Goal: Task Accomplishment & Management: Complete application form

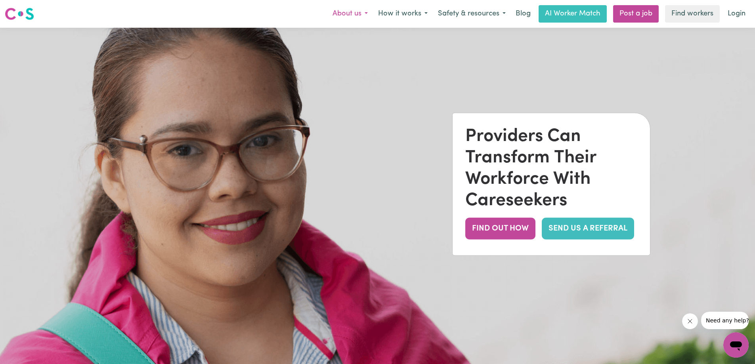
click at [349, 12] on button "About us" at bounding box center [350, 14] width 46 height 17
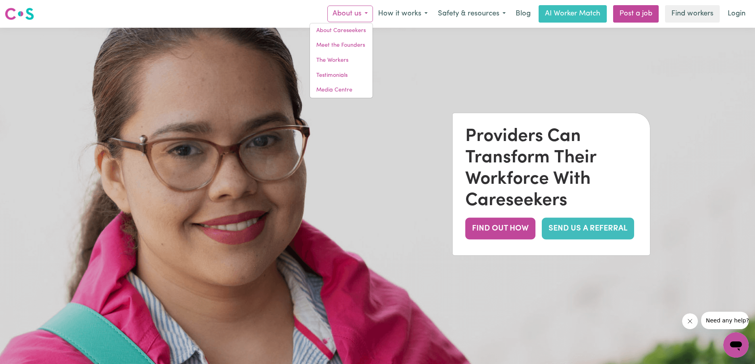
click at [540, 59] on img at bounding box center [377, 210] width 755 height 364
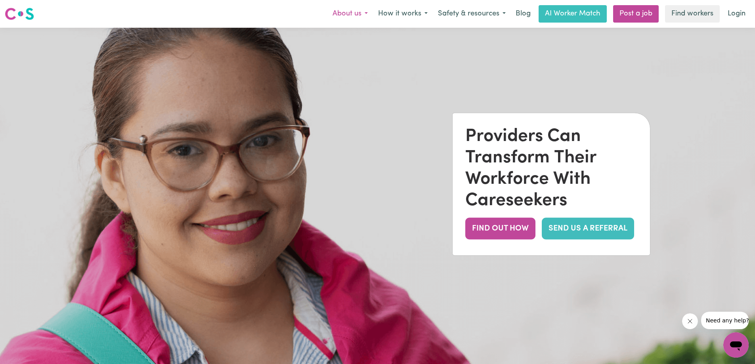
click at [343, 14] on button "About us" at bounding box center [350, 14] width 46 height 17
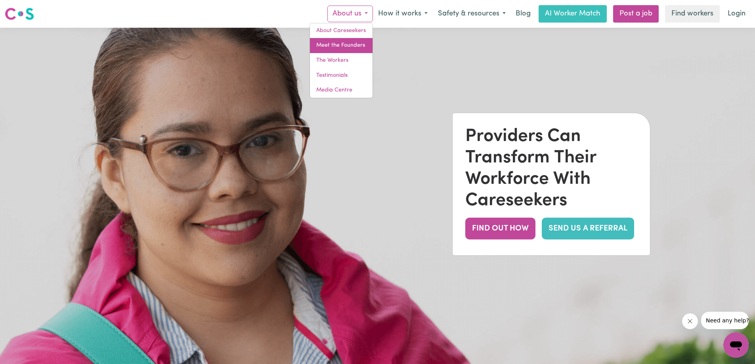
click at [360, 41] on link "Meet the Founders" at bounding box center [341, 45] width 63 height 15
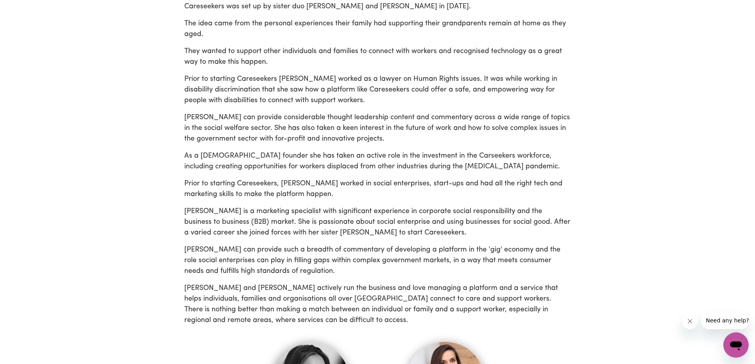
scroll to position [666, 0]
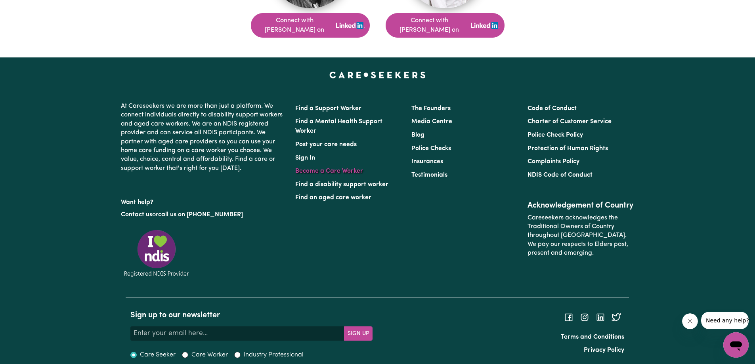
click at [343, 168] on link "Become a Care Worker" at bounding box center [329, 171] width 68 height 6
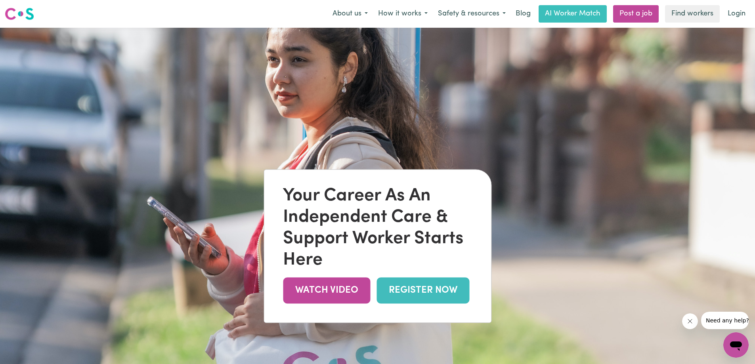
click at [433, 288] on link "REGISTER NOW" at bounding box center [422, 291] width 93 height 26
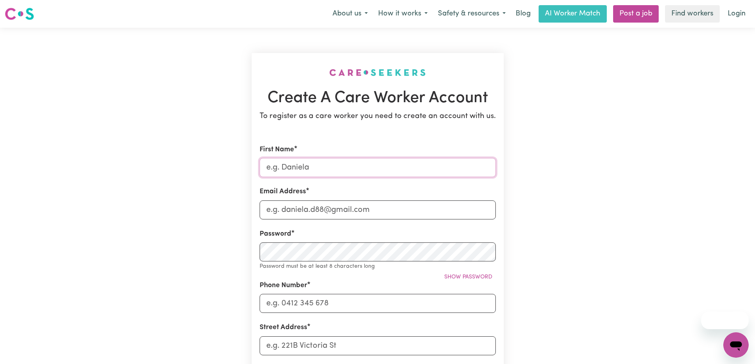
click at [332, 162] on input "First Name" at bounding box center [378, 167] width 236 height 19
type input "Kaija"
type input "kaijaluna03@gmail.com"
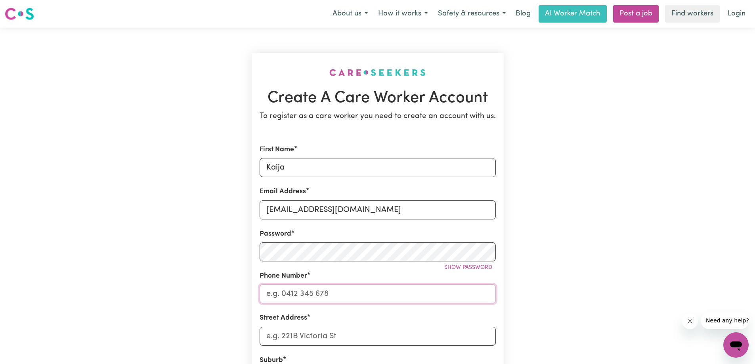
click at [336, 294] on input "Phone Number" at bounding box center [378, 293] width 236 height 19
type input "0468892374"
click at [335, 347] on form "First Name Kaija Email Address kaijaluna03@gmail.com Password Show password Pho…" at bounding box center [378, 350] width 236 height 411
click at [335, 327] on input "Street Address" at bounding box center [378, 336] width 236 height 19
type input "61 Ararat St"
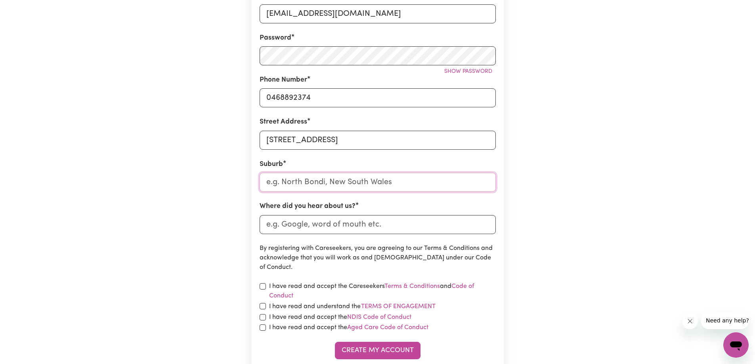
scroll to position [197, 0]
type input "Trugan"
type input "TruganINA, Victoria, 3029"
type input "Trugani"
type input "TruganiNA, Victoria, 3029"
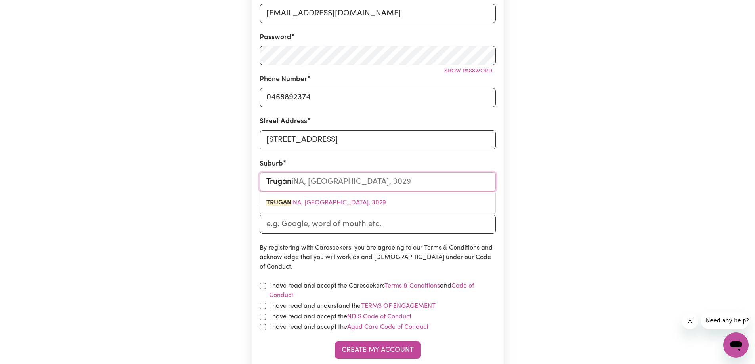
type input "Truganin"
type input "TruganinA, Victoria, 3029"
type input "Truganina"
type input "Truganina, Victoria, 3029"
click at [336, 201] on span "TRUGANINA , Victoria, 3029" at bounding box center [326, 203] width 120 height 6
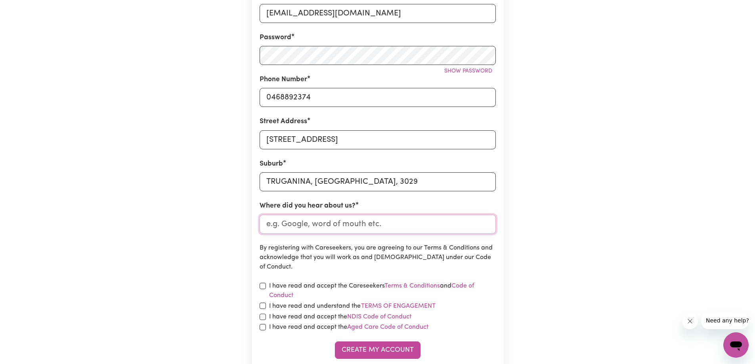
click at [332, 219] on input "Where did you hear about us?" at bounding box center [378, 224] width 236 height 19
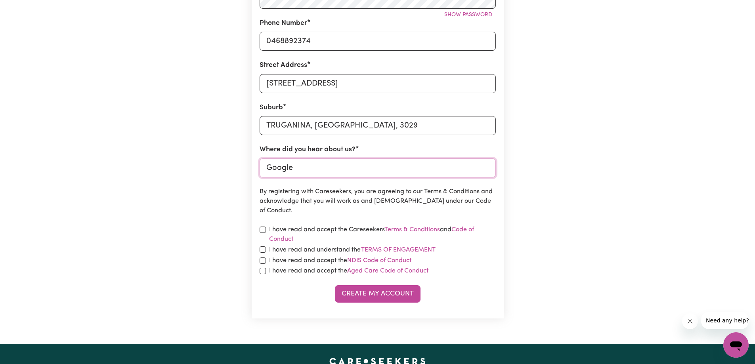
scroll to position [276, 0]
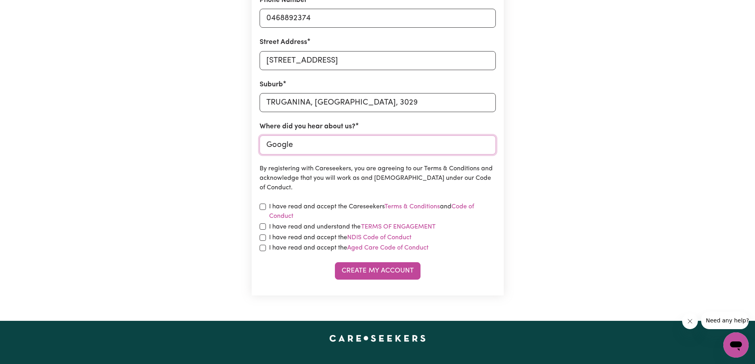
type input "Google"
click at [261, 204] on input "checkbox" at bounding box center [263, 207] width 6 height 6
checkbox input "true"
click at [260, 225] on input "checkbox" at bounding box center [263, 226] width 6 height 6
checkbox input "true"
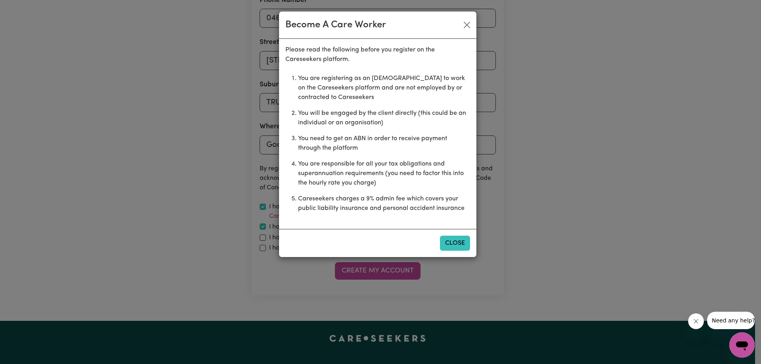
click at [438, 244] on div "Close" at bounding box center [377, 243] width 197 height 28
drag, startPoint x: 455, startPoint y: 246, endPoint x: 353, endPoint y: 259, distance: 103.0
click at [454, 246] on button "Close" at bounding box center [455, 243] width 30 height 15
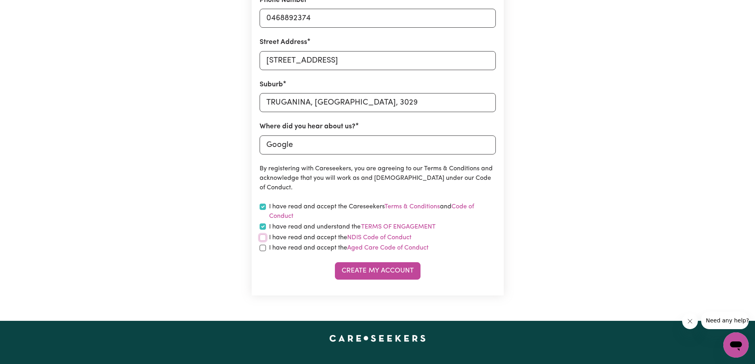
drag, startPoint x: 263, startPoint y: 238, endPoint x: 261, endPoint y: 252, distance: 14.0
click at [263, 239] on input "checkbox" at bounding box center [263, 238] width 6 height 6
checkbox input "true"
click at [260, 253] on form "First Name Kaija Email Address kaijaluna03@gmail.com Password Show password Pho…" at bounding box center [378, 74] width 236 height 411
click at [261, 247] on input "checkbox" at bounding box center [263, 248] width 6 height 6
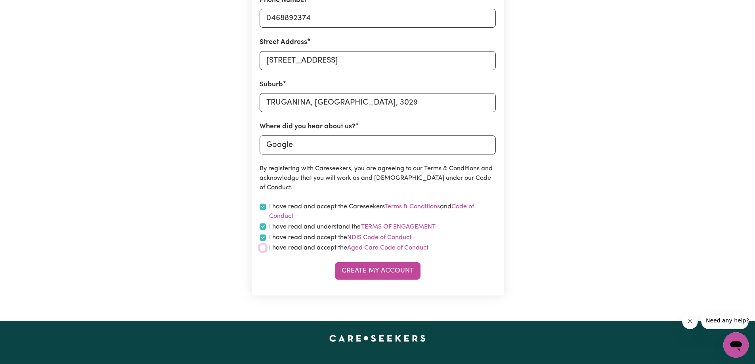
checkbox input "true"
click at [365, 269] on button "Create My Account" at bounding box center [378, 270] width 86 height 17
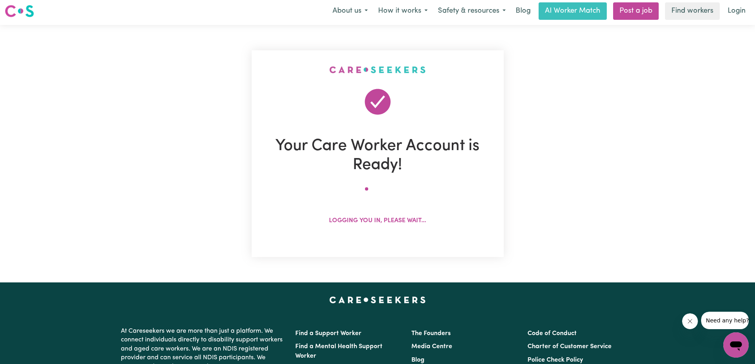
scroll to position [0, 0]
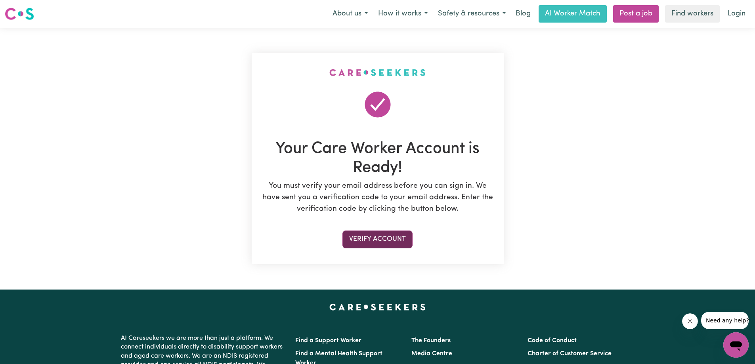
click at [392, 238] on button "Verify Account" at bounding box center [377, 239] width 70 height 17
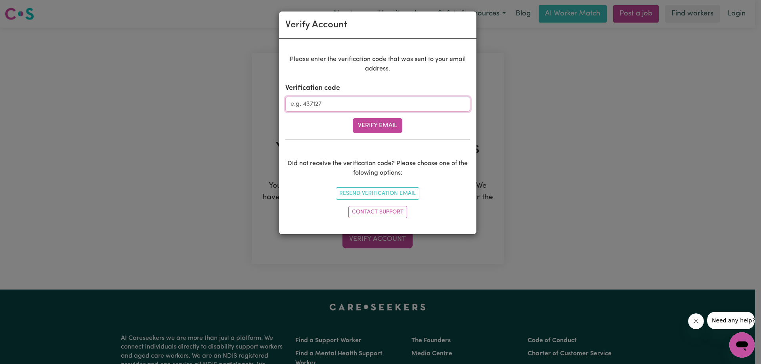
click at [372, 97] on input "Verification code" at bounding box center [377, 104] width 185 height 15
click at [449, 131] on div "Verify Email" at bounding box center [377, 125] width 185 height 15
click at [394, 99] on input "Verification code" at bounding box center [377, 104] width 185 height 15
click at [303, 104] on input "4912345" at bounding box center [377, 104] width 185 height 15
type input "491345"
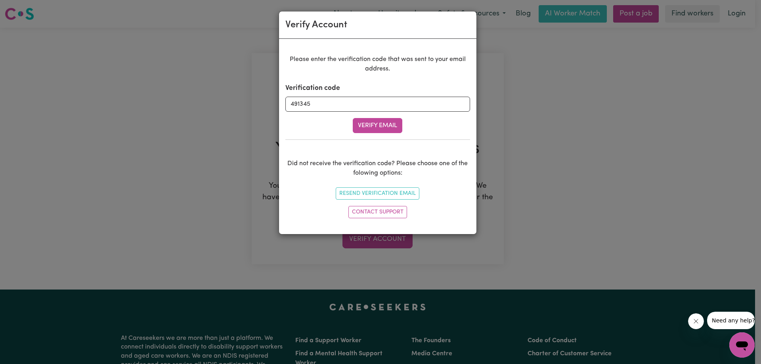
click at [384, 131] on button "Verify Email" at bounding box center [378, 125] width 50 height 15
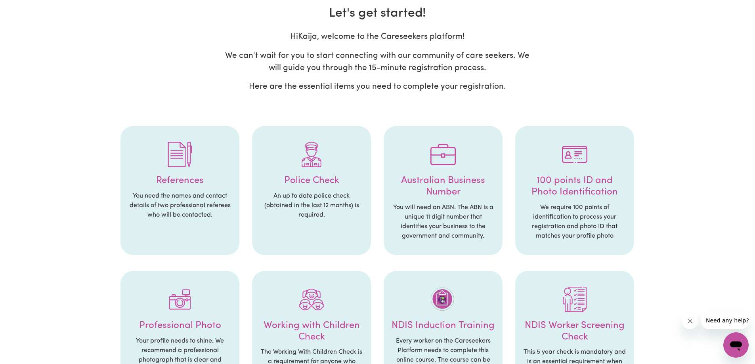
scroll to position [40, 0]
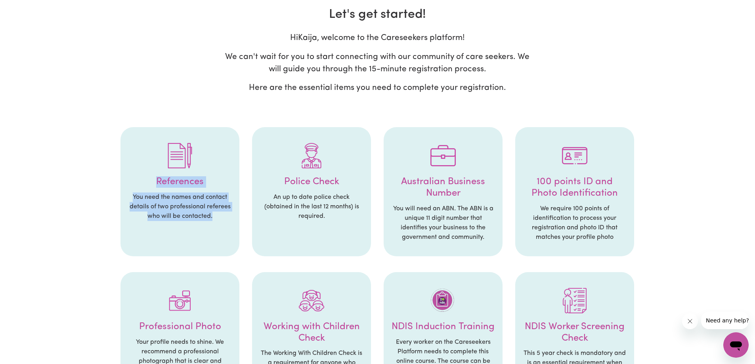
drag, startPoint x: 206, startPoint y: 220, endPoint x: 127, endPoint y: 191, distance: 83.7
click at [103, 185] on ul "References You need the names and contact details of two professional referees …" at bounding box center [378, 354] width 620 height 471
drag, startPoint x: 194, startPoint y: 212, endPoint x: 185, endPoint y: 228, distance: 19.0
click at [195, 212] on p "You need the names and contact details of two professional referees who will be…" at bounding box center [179, 207] width 103 height 29
click at [207, 206] on p "You need the names and contact details of two professional referees who will be…" at bounding box center [179, 207] width 103 height 29
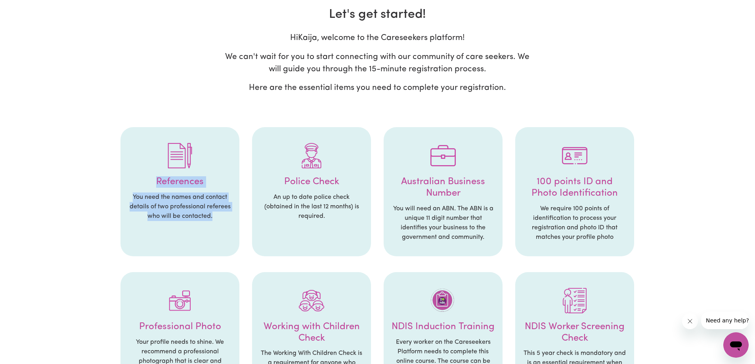
click at [214, 217] on p "You need the names and contact details of two professional referees who will be…" at bounding box center [179, 207] width 103 height 29
drag, startPoint x: 200, startPoint y: 218, endPoint x: 168, endPoint y: 210, distance: 32.9
click at [116, 197] on ul "References You need the names and contact details of two professional referees …" at bounding box center [378, 354] width 620 height 471
click at [534, 211] on p "We require 100 points of identification to process your registration and photo …" at bounding box center [574, 223] width 103 height 38
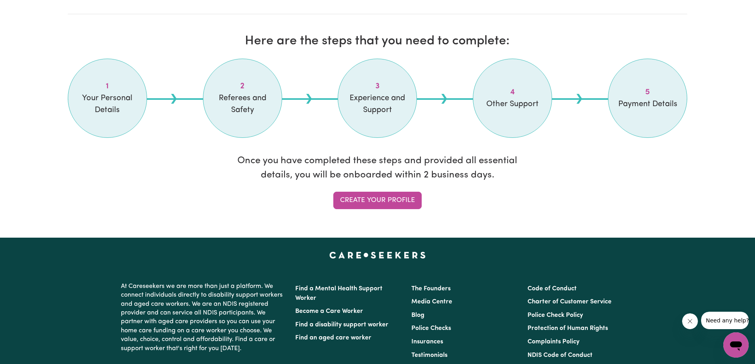
scroll to position [634, 0]
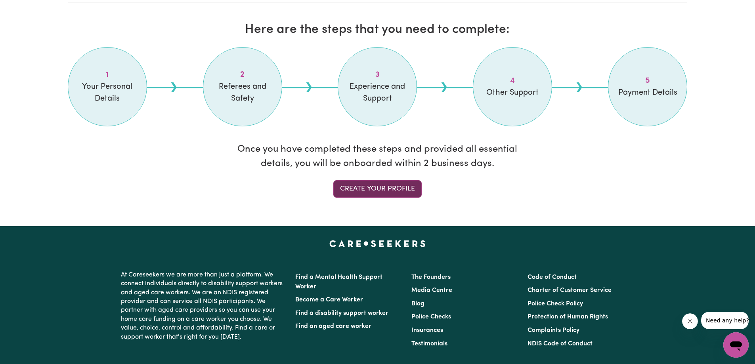
click at [372, 188] on link "Create your profile" at bounding box center [377, 188] width 88 height 17
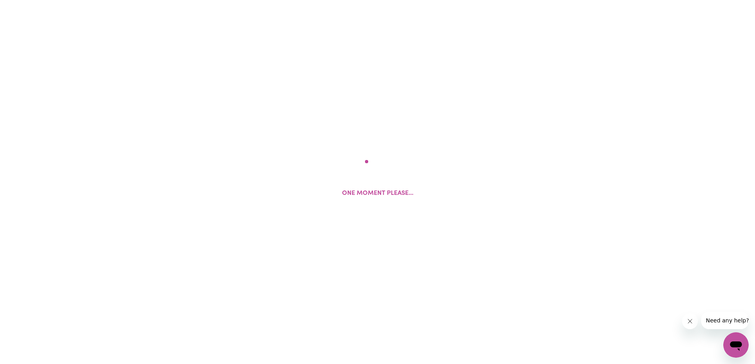
select select "Studying a healthcare related degree or qualification"
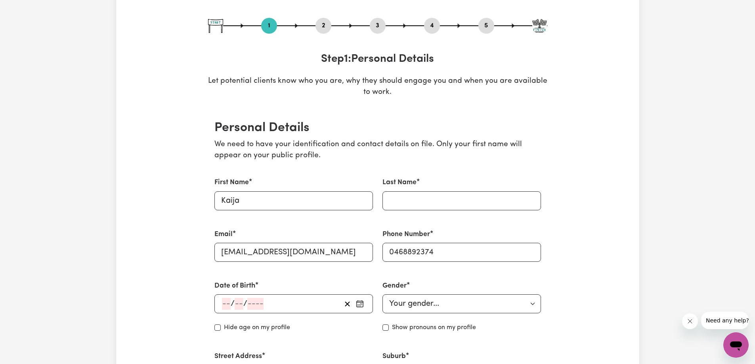
scroll to position [79, 0]
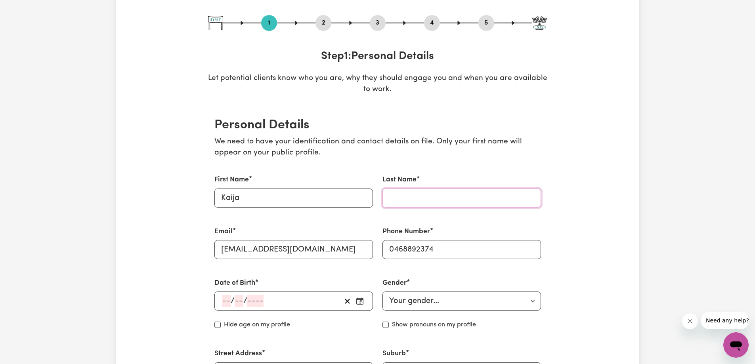
click at [454, 189] on input "Last Name" at bounding box center [461, 198] width 158 height 19
type input "Luna"
click at [335, 231] on div "Email kaijaluna03@gmail.com" at bounding box center [293, 243] width 158 height 32
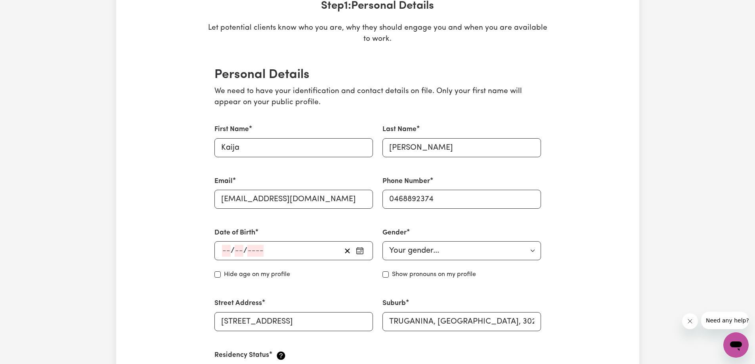
scroll to position [158, 0]
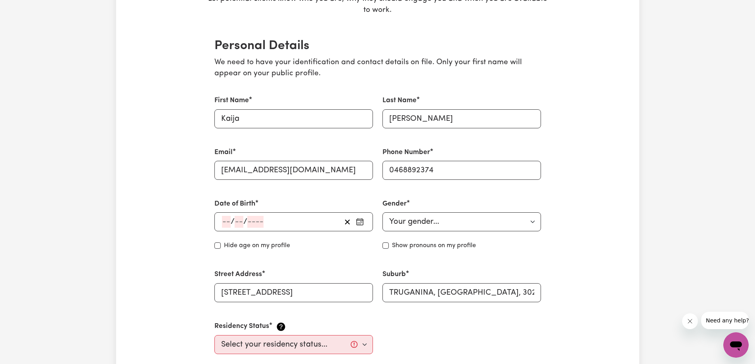
click at [230, 220] on input "number" at bounding box center [226, 222] width 9 height 12
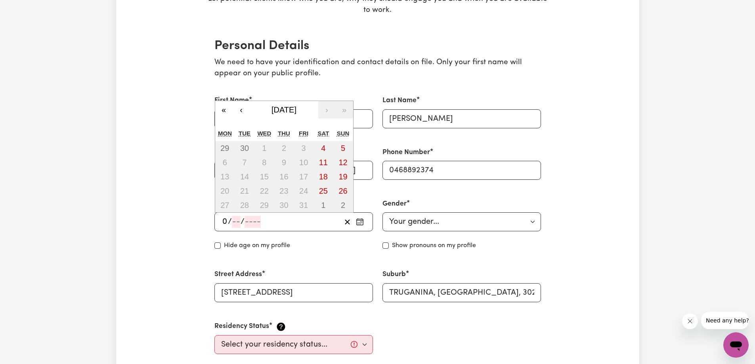
type input "03"
click at [237, 218] on input "number" at bounding box center [240, 222] width 9 height 12
type input "02"
type input "200"
type input "2002-02-03"
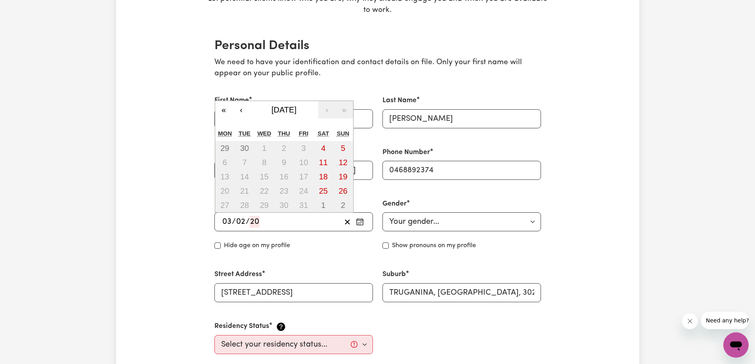
type input "3"
type input "2"
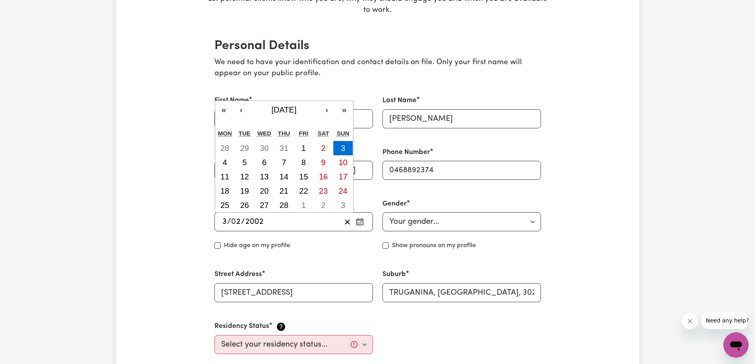
type input "2002"
drag, startPoint x: 588, startPoint y: 132, endPoint x: 586, endPoint y: 118, distance: 14.4
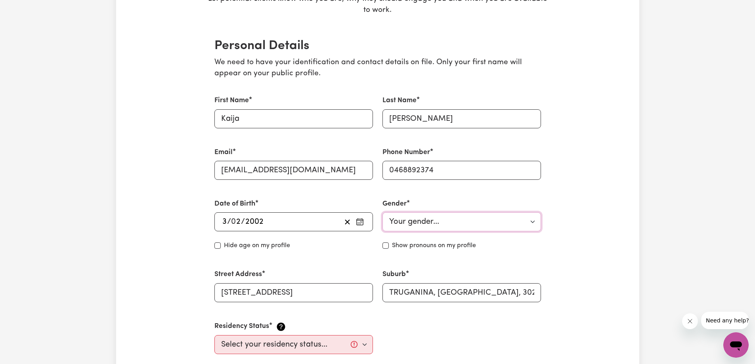
click at [467, 221] on select "Your gender... Female Male Non-binary Other Prefer not to say" at bounding box center [461, 221] width 158 height 19
select select "female"
click at [382, 212] on select "Your gender... Female Male Non-binary Other Prefer not to say" at bounding box center [461, 221] width 158 height 19
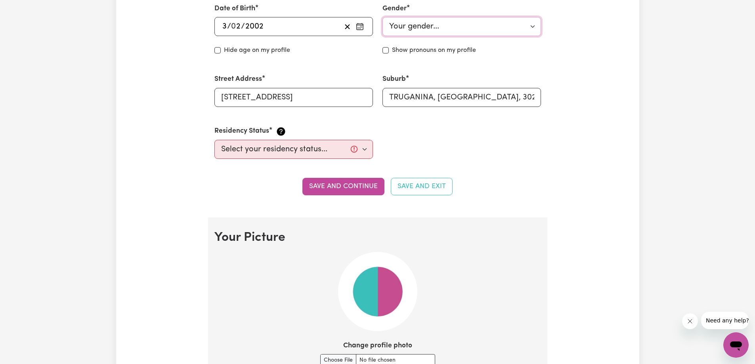
scroll to position [357, 0]
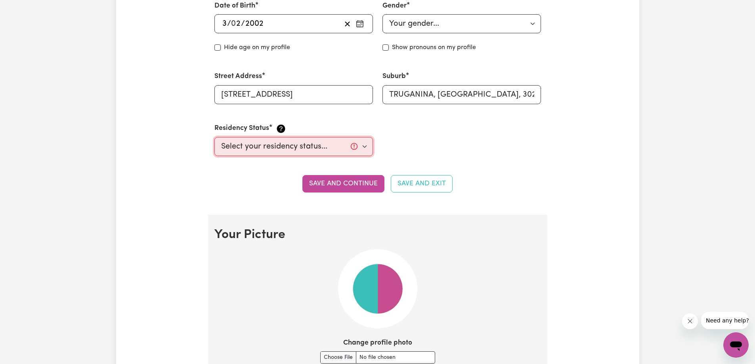
click at [263, 146] on select "Select your residency status... Australian citizen Australian PR Temporary Work…" at bounding box center [293, 146] width 158 height 19
select select "Australian Citizen"
click at [214, 137] on select "Select your residency status... Australian citizen Australian PR Temporary Work…" at bounding box center [293, 146] width 158 height 19
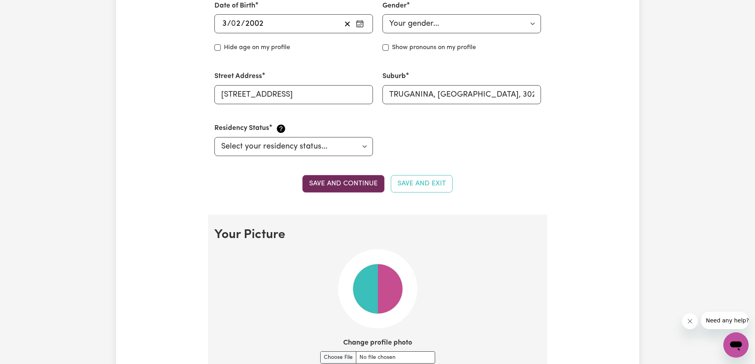
click at [359, 185] on button "Save and continue" at bounding box center [343, 183] width 82 height 17
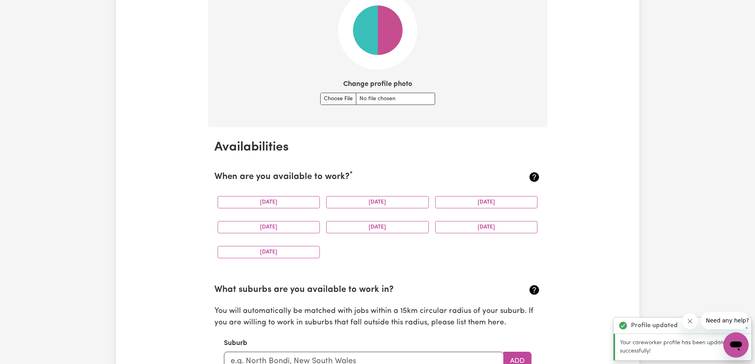
scroll to position [651, 0]
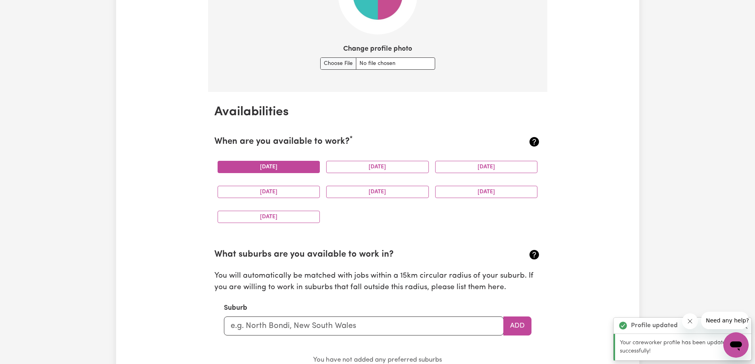
click at [313, 172] on button "Monday" at bounding box center [269, 167] width 103 height 12
drag, startPoint x: 406, startPoint y: 166, endPoint x: 415, endPoint y: 166, distance: 8.3
click at [408, 166] on button "Tuesday" at bounding box center [377, 167] width 103 height 12
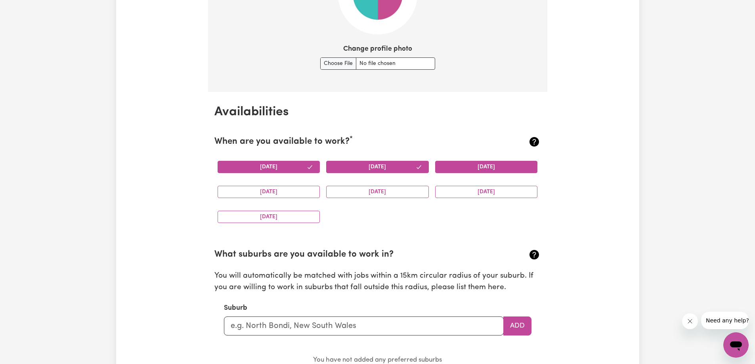
click at [504, 164] on button "Wednesday" at bounding box center [486, 167] width 103 height 12
click at [263, 187] on button "Thursday" at bounding box center [269, 192] width 103 height 12
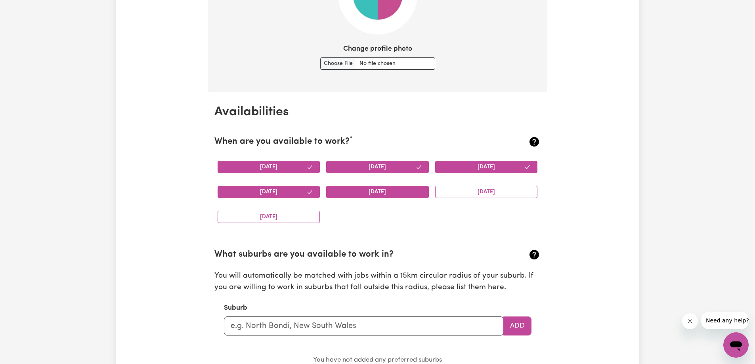
click at [388, 193] on button "Friday" at bounding box center [377, 192] width 103 height 12
click at [503, 195] on button "Saturday" at bounding box center [486, 192] width 103 height 12
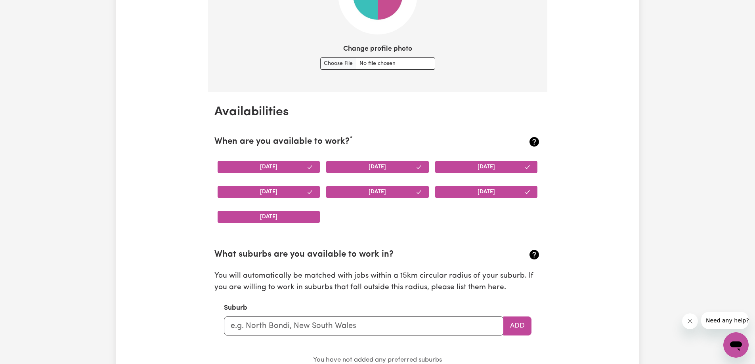
click at [279, 216] on button "Sunday" at bounding box center [269, 217] width 103 height 12
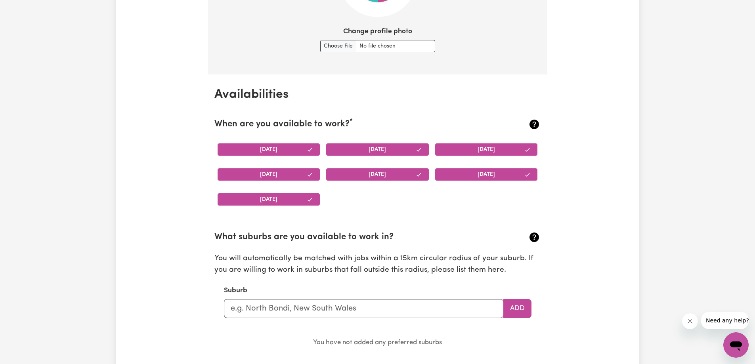
scroll to position [769, 0]
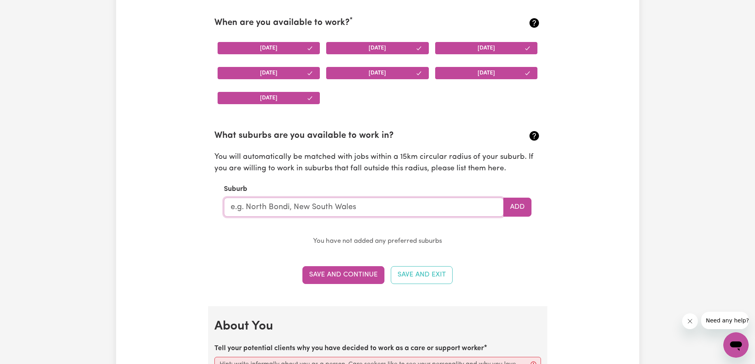
click at [290, 211] on input "text" at bounding box center [364, 207] width 280 height 19
type input "Truganina"
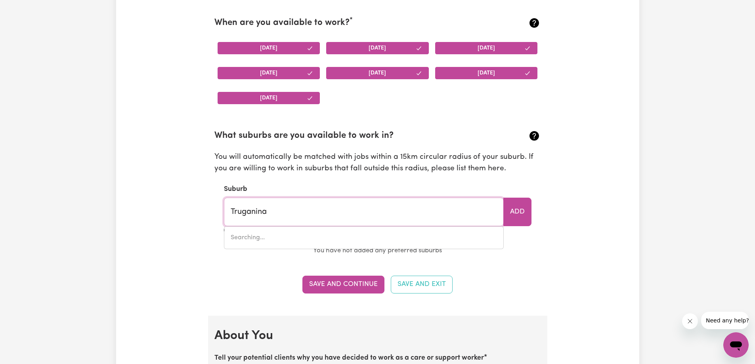
type input "Truganina, Victoria, 3029"
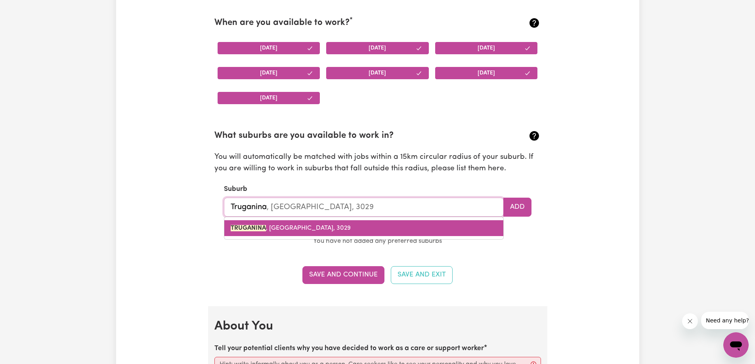
click at [288, 231] on span "TRUGANINA , Victoria, 3029" at bounding box center [291, 228] width 120 height 6
type input "TRUGANINA, Victoria, 3029"
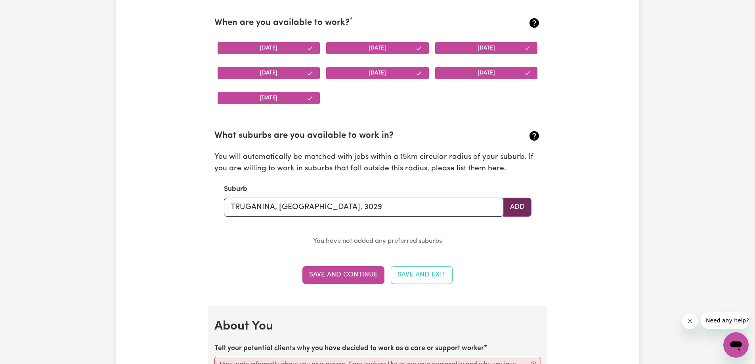
click at [508, 208] on button "Add" at bounding box center [517, 207] width 28 height 19
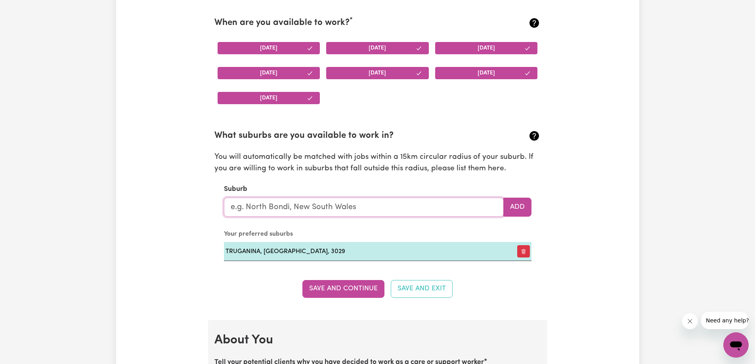
drag, startPoint x: 303, startPoint y: 210, endPoint x: 309, endPoint y: 200, distance: 12.1
click at [304, 205] on input "text" at bounding box center [364, 207] width 280 height 19
type input "foot"
type input "footSCRAY, Victoria, 3011"
type input "foots"
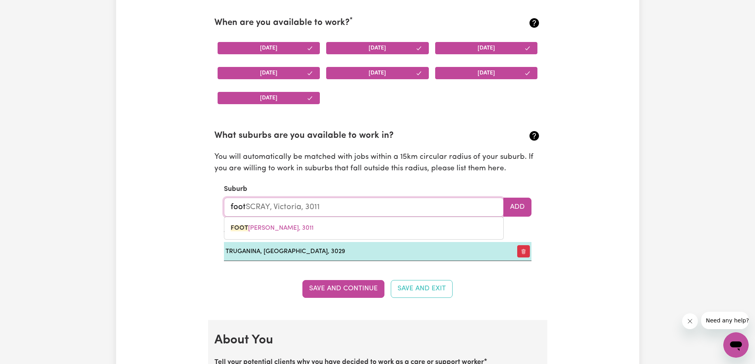
type input "footsCRAY, Victoria, 3011"
type input "footsc"
type input "footscRAY, Victoria, 3011"
type input "footsca"
type input "footsc"
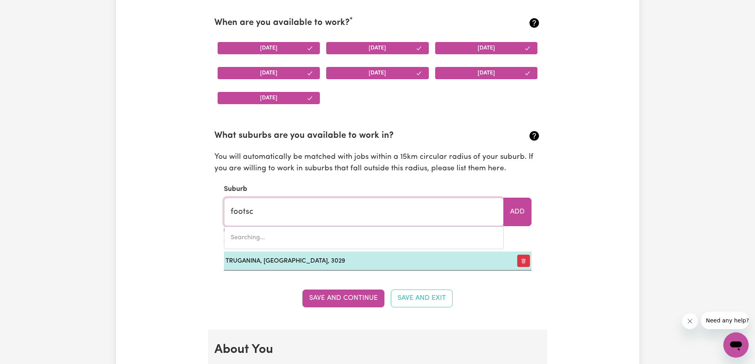
type input "footscRAY, Victoria, 3011"
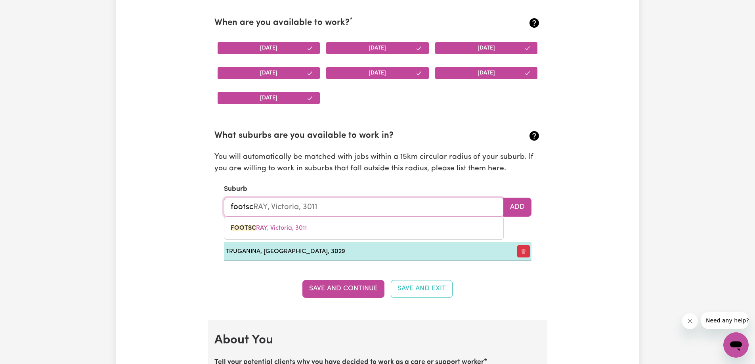
type input "footscr"
type input "footscrAY, Victoria, 3011"
type input "footscra"
type input "footscraY, Victoria, 3011"
type input "footscray"
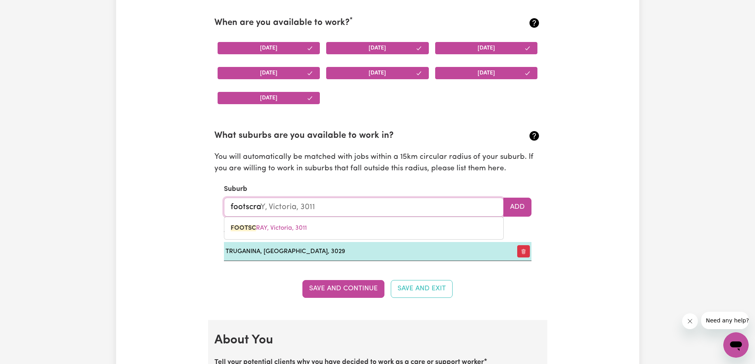
type input "footscray, Victoria, 3011"
click at [294, 228] on span "FOOTSCRAY , Victoria, 3011" at bounding box center [269, 228] width 76 height 6
type input "FOOTSCRAY, Victoria, 3011"
click at [513, 208] on button "Add" at bounding box center [517, 207] width 28 height 19
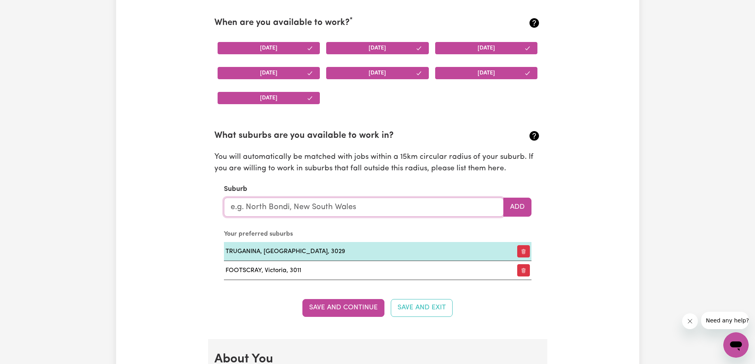
click at [324, 207] on input "text" at bounding box center [364, 207] width 280 height 19
type input "sunshine"
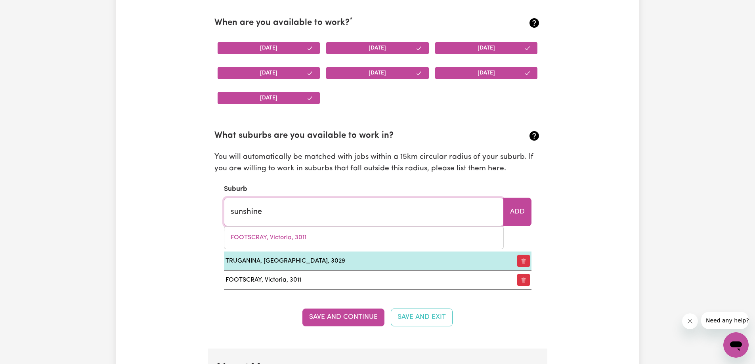
type input "sunshine, New South Wales, 2264"
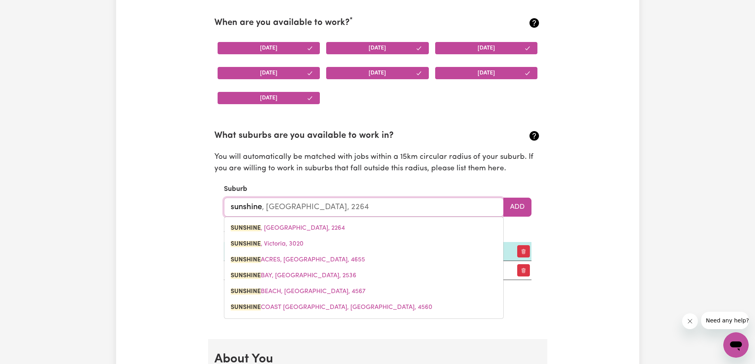
type input "sunshine"
click at [434, 163] on p "You will automatically be matched with jobs within a 15km circular radius of yo…" at bounding box center [377, 163] width 326 height 23
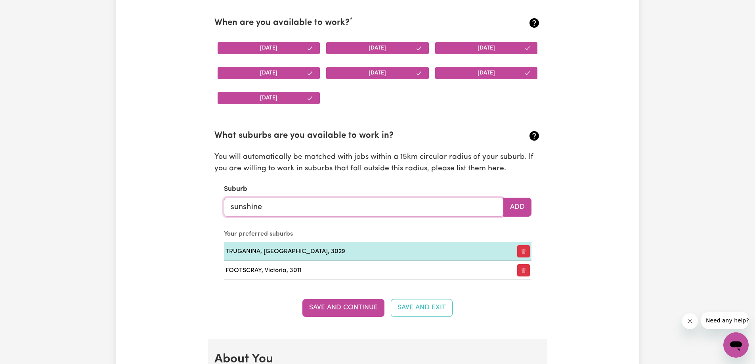
type input "sunshine, New South Wales, 2264"
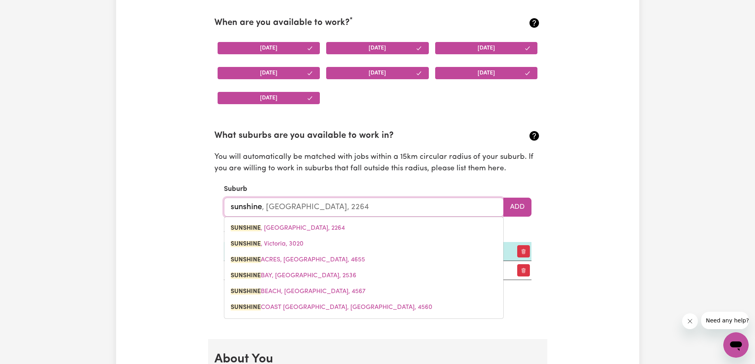
click at [294, 207] on input "sunshine" at bounding box center [364, 207] width 280 height 19
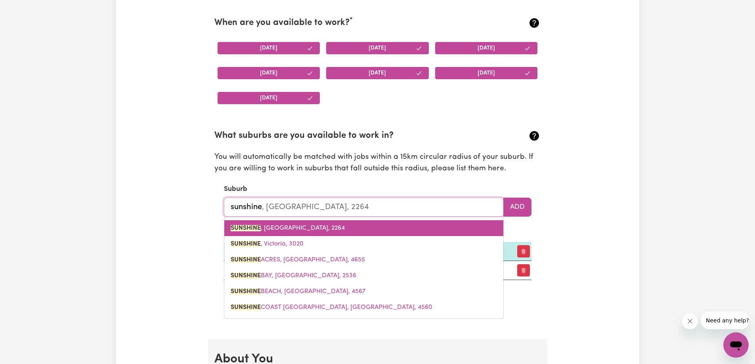
click at [374, 232] on link "SUNSHINE , New South Wales, 2264" at bounding box center [363, 228] width 279 height 16
type input "SUNSHINE, New South Wales, 2264"
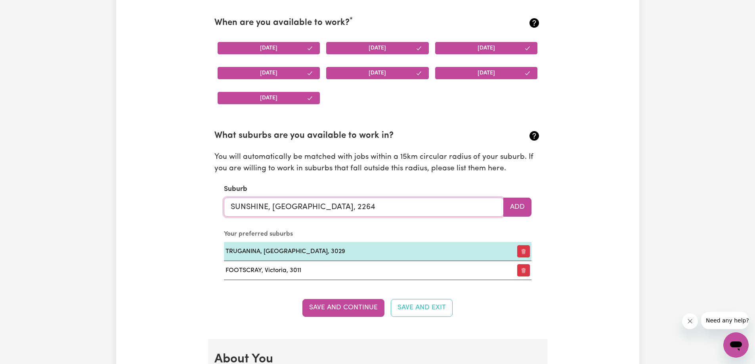
drag, startPoint x: 379, startPoint y: 206, endPoint x: 175, endPoint y: 212, distance: 204.1
click at [175, 212] on div "Update Profile 1 2 3 4 5 Step 1 : Personal Details Let potential clients know w…" at bounding box center [377, 329] width 523 height 2097
type input "="
type input "sun"
type input "sunSHINE, New South Wales, 2264"
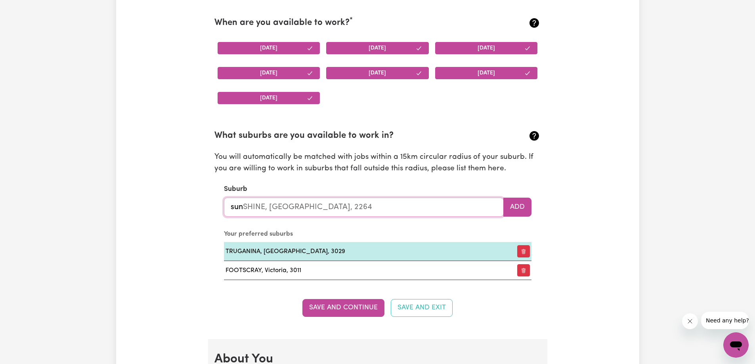
type input "suns"
type input "sunsHINE, New South Wales, 2264"
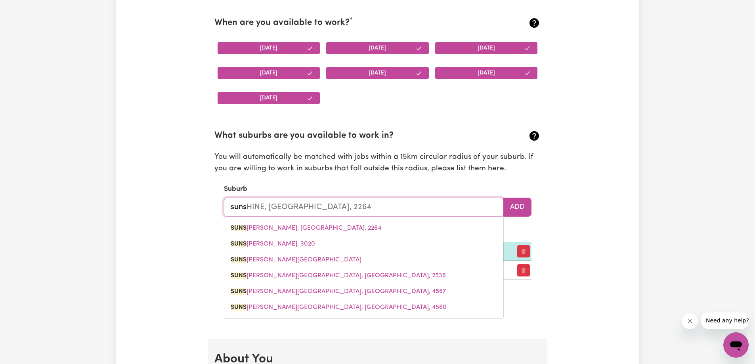
type input "sunsh"
type input "sunshINE, New South Wales, 2264"
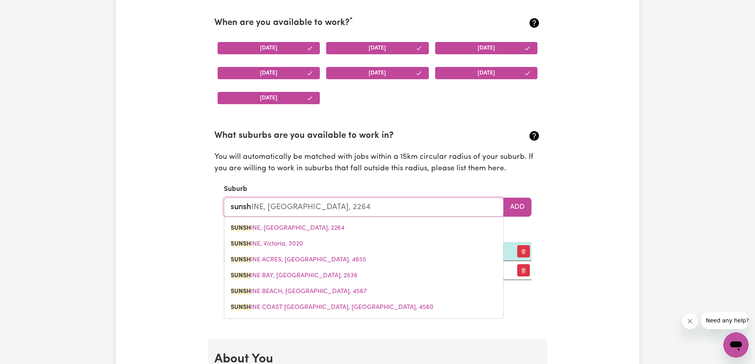
type input "sunshi"
type input "sunshiNE, New South Wales, 2264"
type input "sunshin"
type input "sunshinE, New South Wales, 2264"
type input "sunshine"
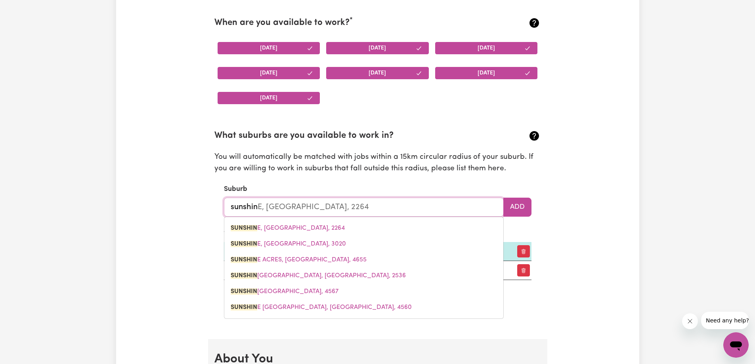
type input "sunshine, New South Wales, 2264"
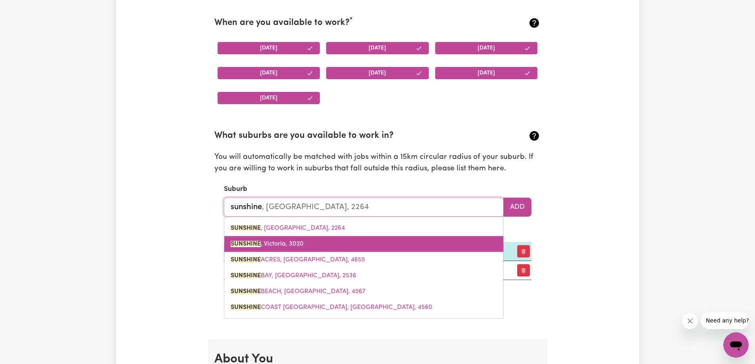
click at [252, 245] on mark "SUNSHINE" at bounding box center [246, 244] width 30 height 6
type input "SUNSHINE, Victoria, 3020"
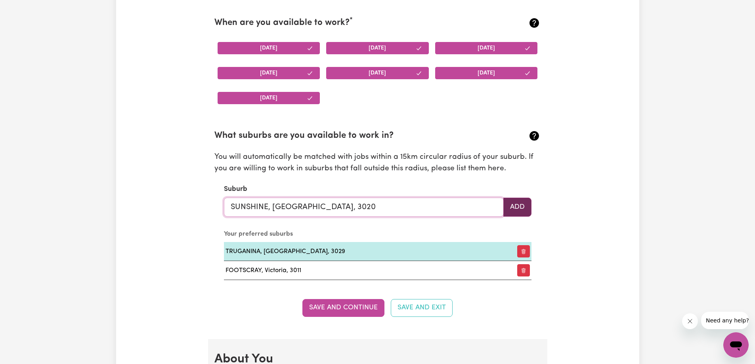
type input "SUNSHINE, Victoria, 3020"
drag, startPoint x: 516, startPoint y: 212, endPoint x: 506, endPoint y: 213, distance: 10.0
click at [516, 212] on button "Add" at bounding box center [517, 207] width 28 height 19
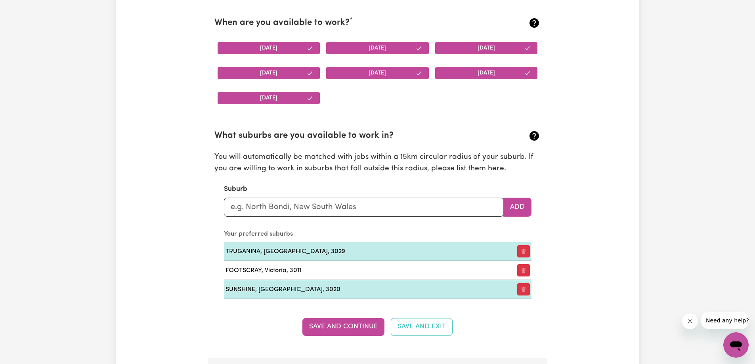
click at [314, 217] on section "What suburbs are you available to work in? You will automatically be matched wi…" at bounding box center [377, 208] width 326 height 182
click at [321, 212] on input "text" at bounding box center [364, 207] width 280 height 19
drag, startPoint x: 540, startPoint y: 133, endPoint x: 423, endPoint y: 193, distance: 131.8
click at [539, 137] on icon at bounding box center [534, 136] width 13 height 13
click at [303, 211] on input "text" at bounding box center [364, 207] width 280 height 19
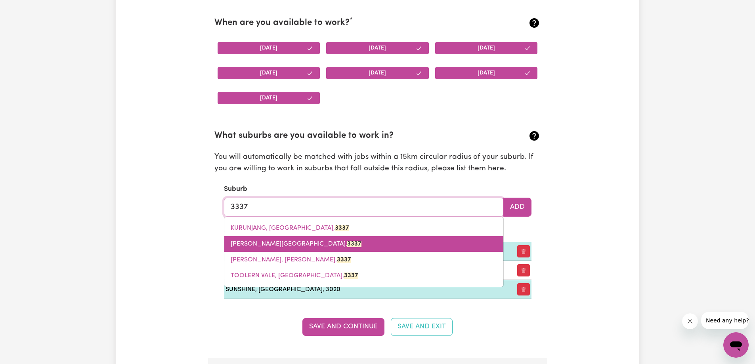
click at [280, 243] on span "MELTON, Victoria, 3337" at bounding box center [296, 244] width 131 height 6
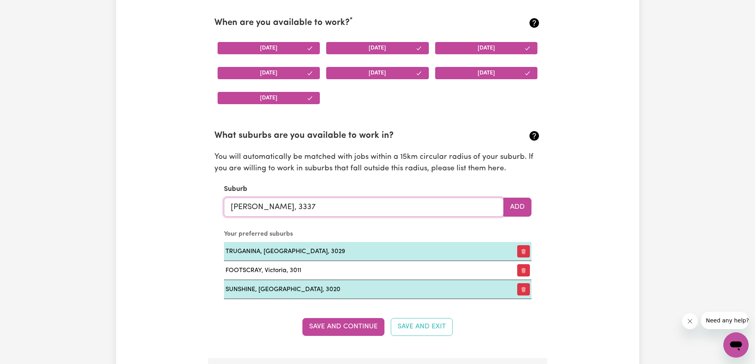
type input "MELTON, Victoria, 3337"
click at [532, 206] on section "What suburbs are you available to work in? You will automatically be matched wi…" at bounding box center [377, 208] width 326 height 182
click at [523, 205] on button "Add" at bounding box center [517, 207] width 28 height 19
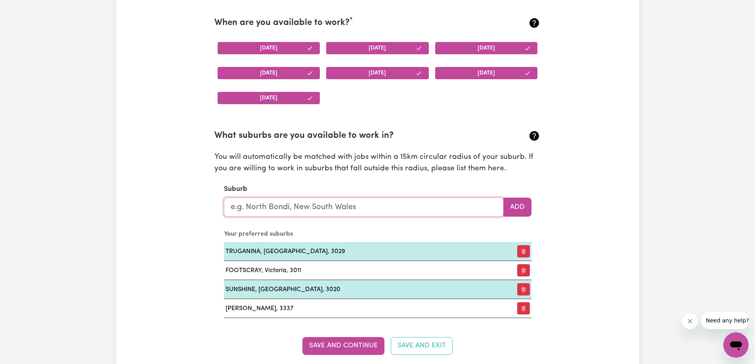
click at [328, 207] on input "text" at bounding box center [364, 207] width 280 height 19
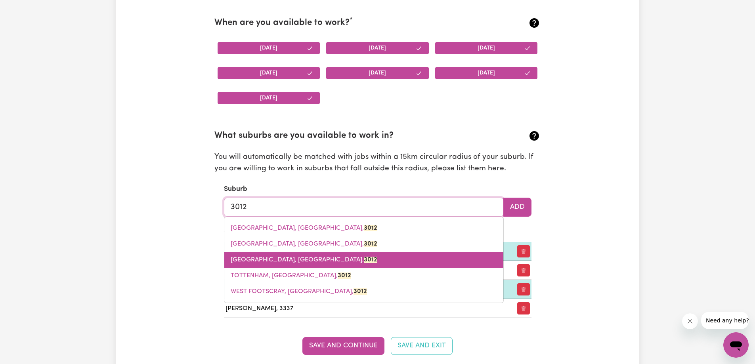
click at [277, 257] on span "MAIDSTONE, Victoria, 3012" at bounding box center [304, 260] width 147 height 6
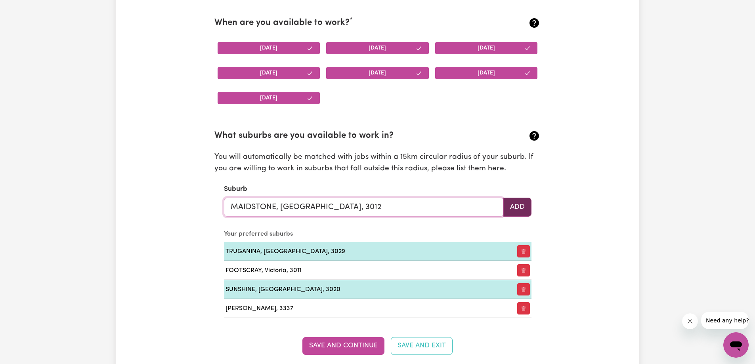
type input "MAIDSTONE, Victoria, 3012"
click at [517, 206] on button "Add" at bounding box center [517, 207] width 28 height 19
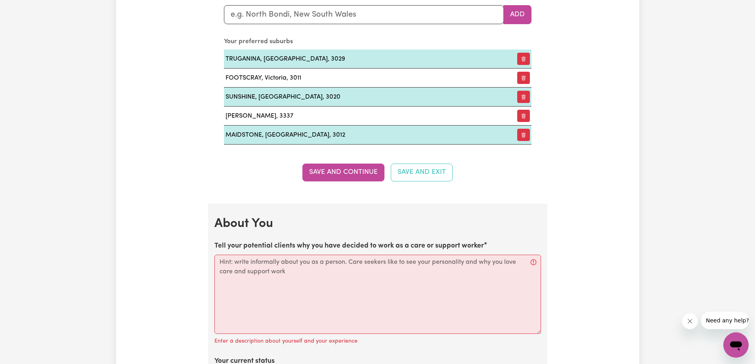
scroll to position [967, 0]
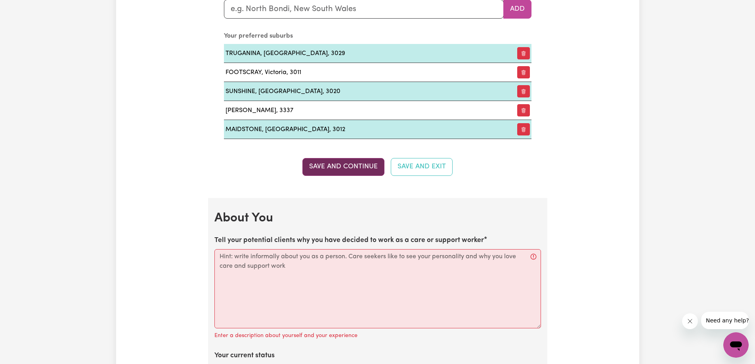
click at [334, 164] on button "Save and Continue" at bounding box center [343, 166] width 82 height 17
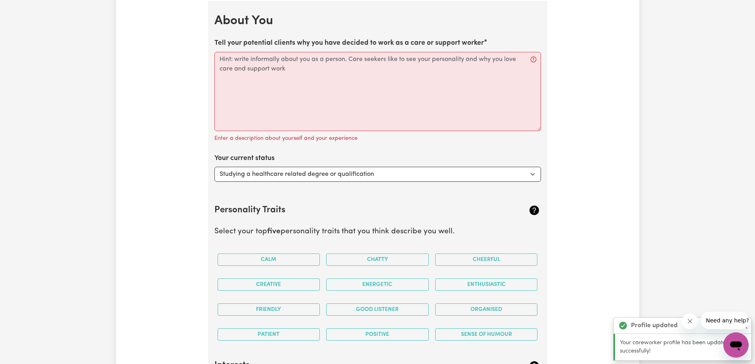
scroll to position [1165, 0]
click at [269, 73] on textarea "Tell your potential clients why you have decided to work as a care or support w…" at bounding box center [377, 91] width 326 height 79
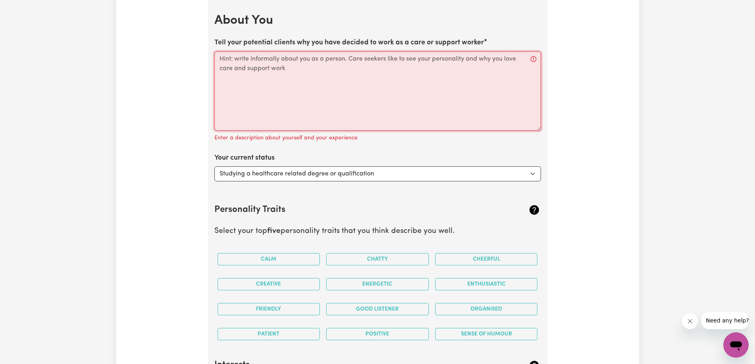
click at [529, 62] on textarea "Tell your potential clients why you have decided to work as a care or support w…" at bounding box center [377, 91] width 326 height 79
click at [533, 60] on textarea "Tell your potential clients why you have decided to work as a care or support w…" at bounding box center [377, 91] width 326 height 79
drag, startPoint x: 201, startPoint y: 38, endPoint x: 215, endPoint y: 40, distance: 13.6
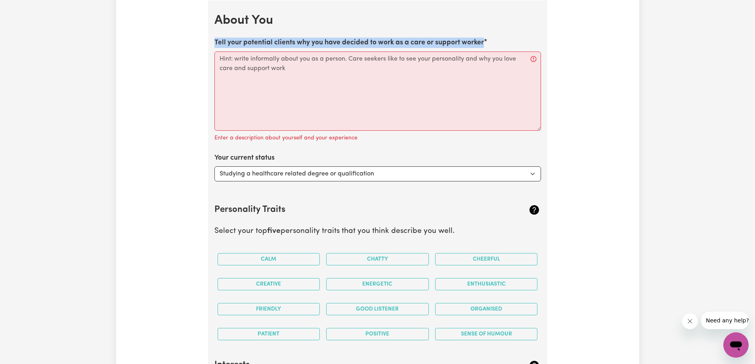
drag, startPoint x: 211, startPoint y: 42, endPoint x: 523, endPoint y: 35, distance: 312.7
copy label "Tell your potential clients why you have decided to work as a care or support w…"
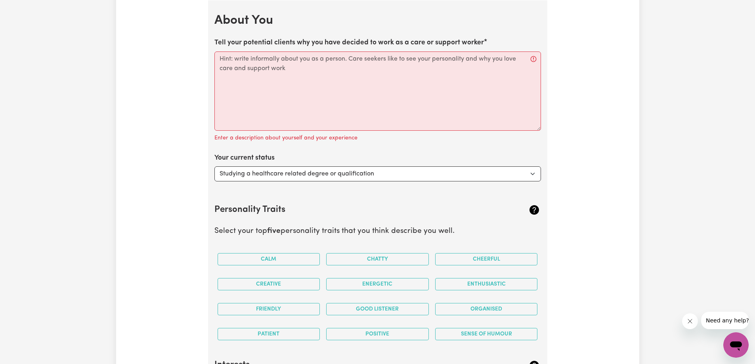
click at [540, 141] on div "Enter a description about yourself and your experience" at bounding box center [377, 137] width 326 height 13
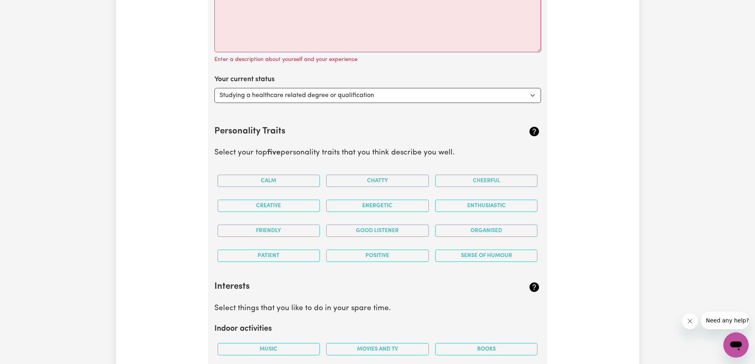
scroll to position [1244, 0]
click at [277, 175] on button "Calm" at bounding box center [269, 180] width 103 height 12
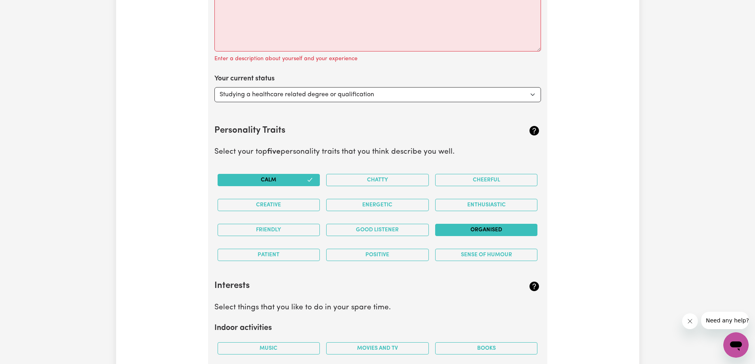
click at [479, 226] on button "Organised" at bounding box center [486, 230] width 103 height 12
click at [267, 256] on button "Patient" at bounding box center [269, 255] width 103 height 12
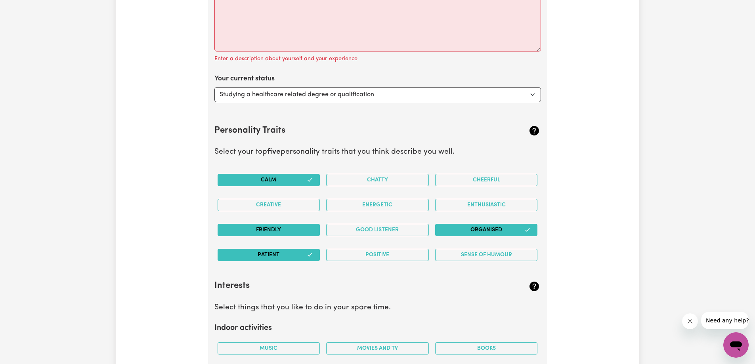
click at [290, 235] on button "Friendly" at bounding box center [269, 230] width 103 height 12
click at [395, 230] on button "Good Listener" at bounding box center [377, 230] width 103 height 12
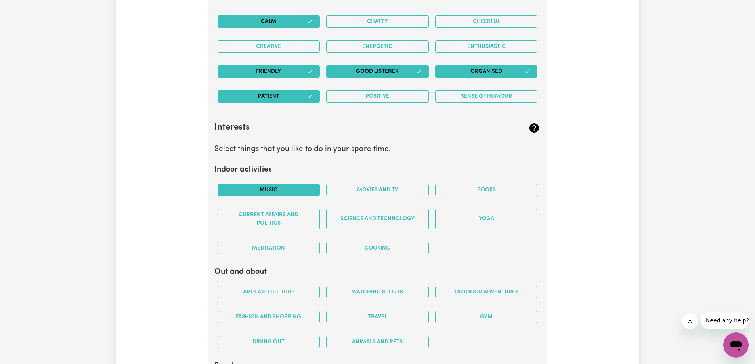
scroll to position [1443, 0]
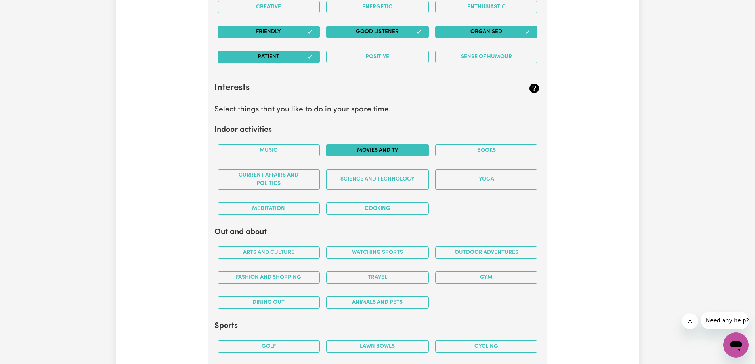
click at [416, 147] on button "Movies and TV" at bounding box center [377, 150] width 103 height 12
click at [470, 148] on button "Books" at bounding box center [486, 150] width 103 height 12
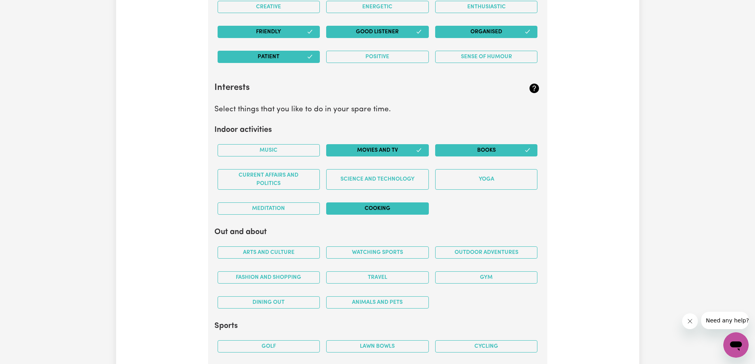
click at [420, 212] on button "Cooking" at bounding box center [377, 208] width 103 height 12
click at [288, 153] on button "Music" at bounding box center [269, 150] width 103 height 12
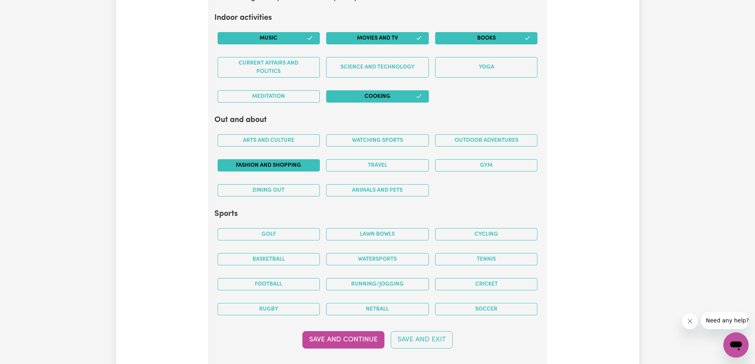
scroll to position [1561, 0]
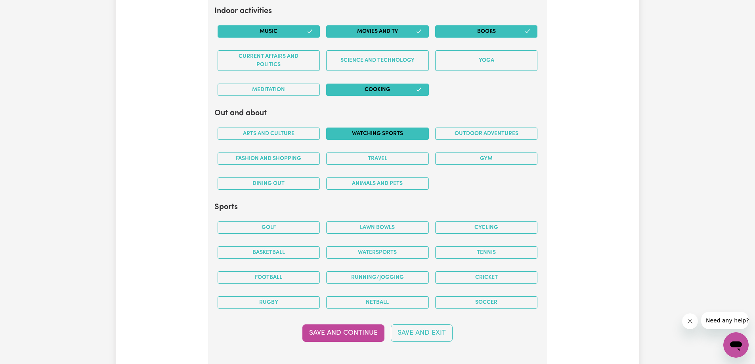
click at [416, 138] on button "Watching sports" at bounding box center [377, 134] width 103 height 12
click at [487, 134] on button "Outdoor adventures" at bounding box center [486, 134] width 103 height 12
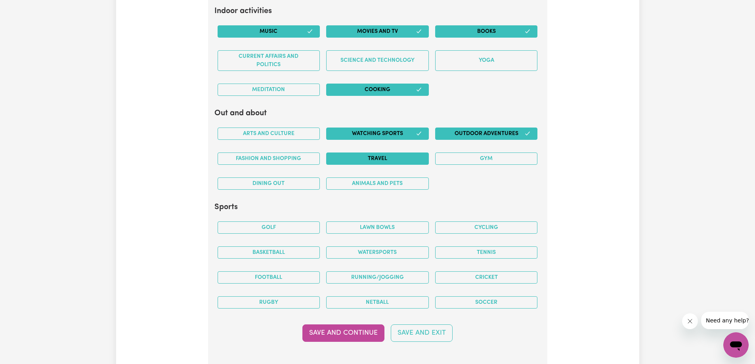
click at [357, 156] on button "Travel" at bounding box center [377, 159] width 103 height 12
click at [354, 183] on button "Animals and pets" at bounding box center [377, 183] width 103 height 12
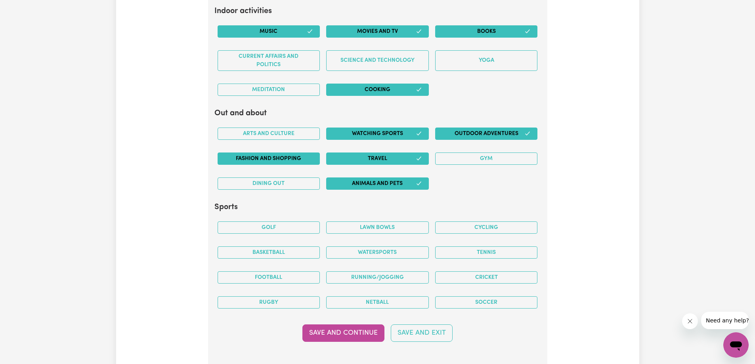
click at [279, 155] on button "Fashion and shopping" at bounding box center [269, 159] width 103 height 12
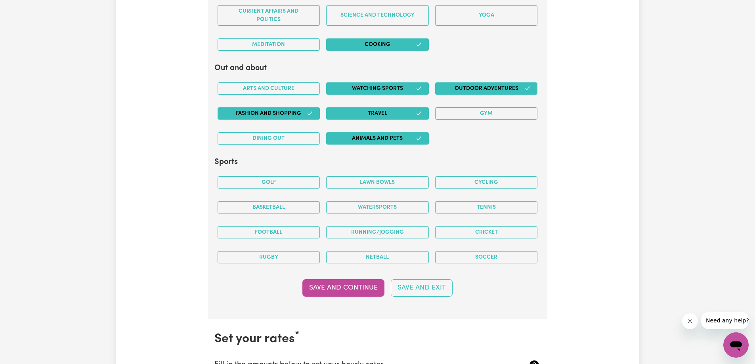
scroll to position [1641, 0]
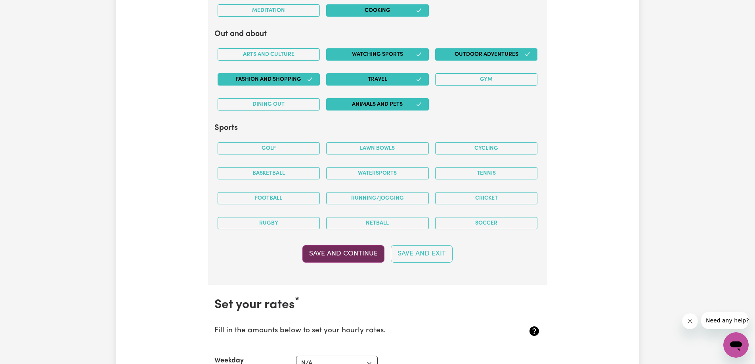
click at [343, 255] on button "Save and Continue" at bounding box center [343, 253] width 82 height 17
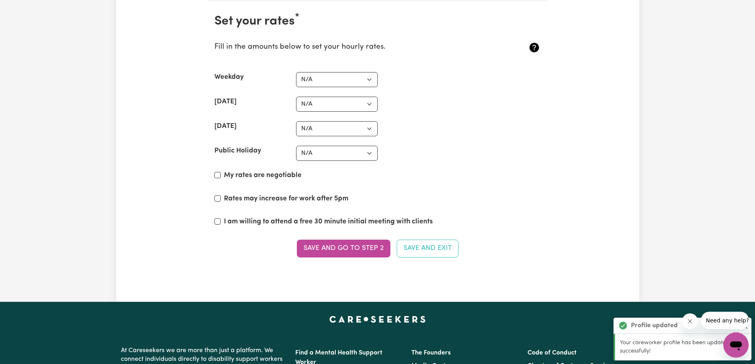
scroll to position [1925, 0]
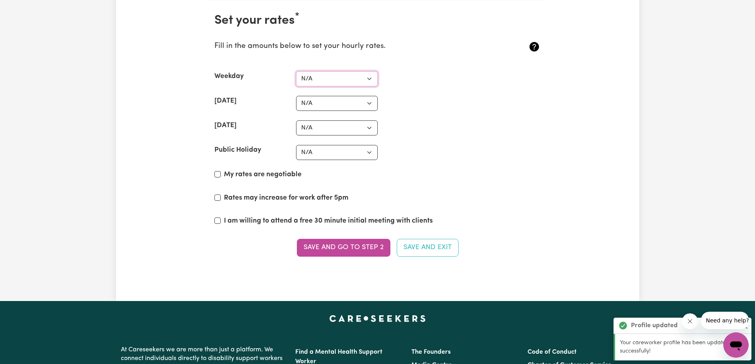
click at [338, 78] on select "N/A $37 $38 $39 $40 $41 $42 $43 $44 $45 $46 $47 $48 $49 $50 $51 $52 $53 $54 $55…" at bounding box center [337, 78] width 82 height 15
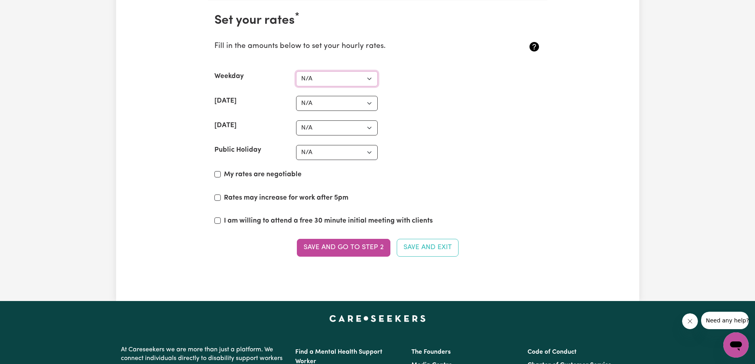
select select "37"
click at [296, 71] on select "N/A $37 $38 $39 $40 $41 $42 $43 $44 $45 $46 $47 $48 $49 $50 $51 $52 $53 $54 $55…" at bounding box center [337, 78] width 82 height 15
click at [330, 105] on select "N/A $37 $38 $39 $40 $41 $42 $43 $44 $45 $46 $47 $48 $49 $50 $51 $52 $53 $54 $55…" at bounding box center [337, 103] width 82 height 15
select select "45"
click at [296, 96] on select "N/A $37 $38 $39 $40 $41 $42 $43 $44 $45 $46 $47 $48 $49 $50 $51 $52 $53 $54 $55…" at bounding box center [337, 103] width 82 height 15
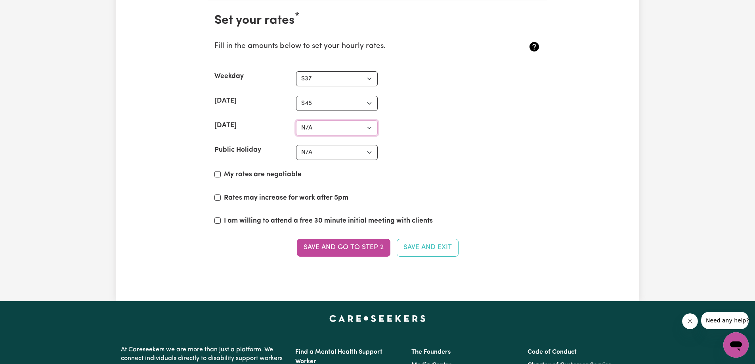
click at [314, 129] on select "N/A $37 $38 $39 $40 $41 $42 $43 $44 $45 $46 $47 $48 $49 $50 $51 $52 $53 $54 $55…" at bounding box center [337, 127] width 82 height 15
select select "50"
click at [296, 120] on select "N/A $37 $38 $39 $40 $41 $42 $43 $44 $45 $46 $47 $48 $49 $50 $51 $52 $53 $54 $55…" at bounding box center [337, 127] width 82 height 15
click at [331, 156] on select "N/A $37 $38 $39 $40 $41 $42 $43 $44 $45 $46 $47 $48 $49 $50 $51 $52 $53 $54 $55…" at bounding box center [337, 152] width 82 height 15
select select "60"
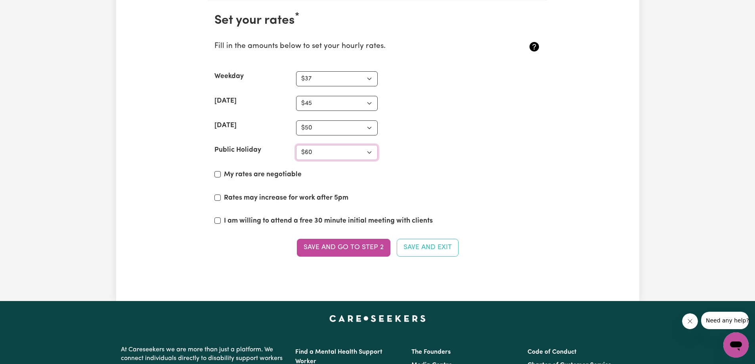
click at [296, 145] on select "N/A $37 $38 $39 $40 $41 $42 $43 $44 $45 $46 $47 $48 $49 $50 $51 $52 $53 $54 $55…" at bounding box center [337, 152] width 82 height 15
click at [477, 177] on div "My rates are negotiable" at bounding box center [377, 176] width 326 height 13
click at [305, 201] on label "Rates may increase for work after 5pm" at bounding box center [286, 198] width 124 height 10
click at [221, 201] on input "Rates may increase for work after 5pm" at bounding box center [217, 198] width 6 height 6
click at [329, 200] on label "Rates may increase for work after 5pm" at bounding box center [286, 198] width 124 height 10
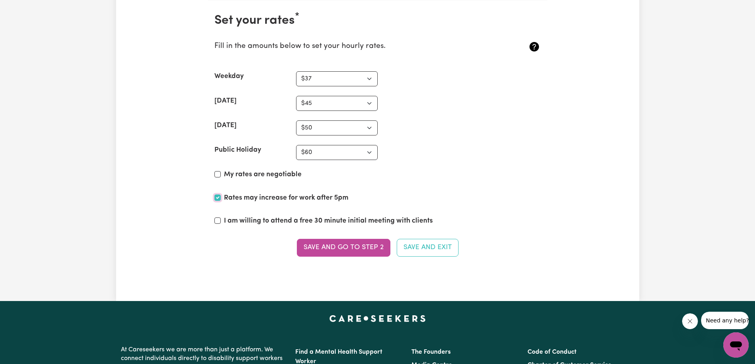
click at [221, 200] on input "Rates may increase for work after 5pm" at bounding box center [217, 198] width 6 height 6
click at [321, 200] on label "Rates may increase for work after 5pm" at bounding box center [286, 198] width 124 height 10
click at [221, 200] on input "Rates may increase for work after 5pm" at bounding box center [217, 198] width 6 height 6
click at [321, 199] on label "Rates may increase for work after 5pm" at bounding box center [286, 198] width 124 height 10
click at [221, 199] on input "Rates may increase for work after 5pm" at bounding box center [217, 198] width 6 height 6
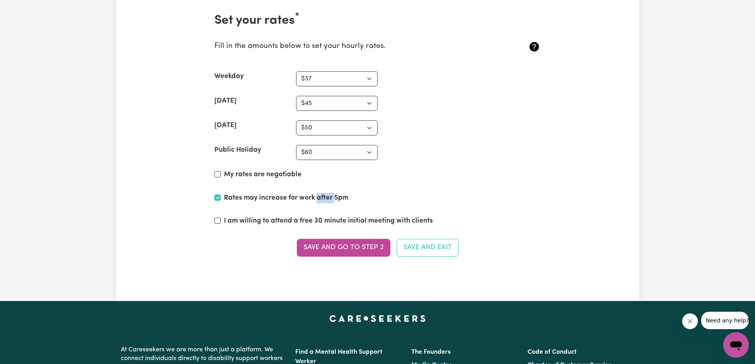
checkbox input "false"
click at [481, 187] on section "Set your rates * Fill in the amounts below to set your hourly rates. Weekday N/…" at bounding box center [377, 139] width 339 height 279
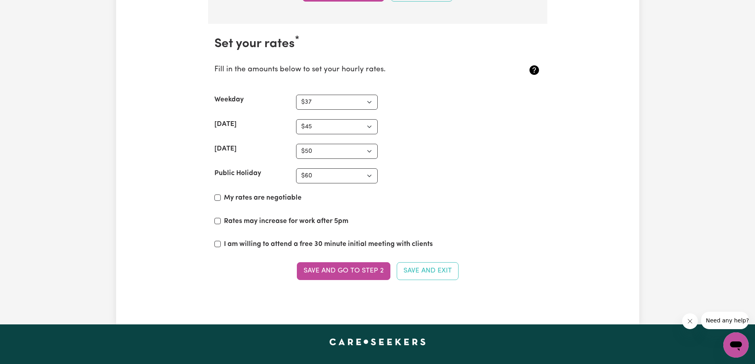
scroll to position [1913, 0]
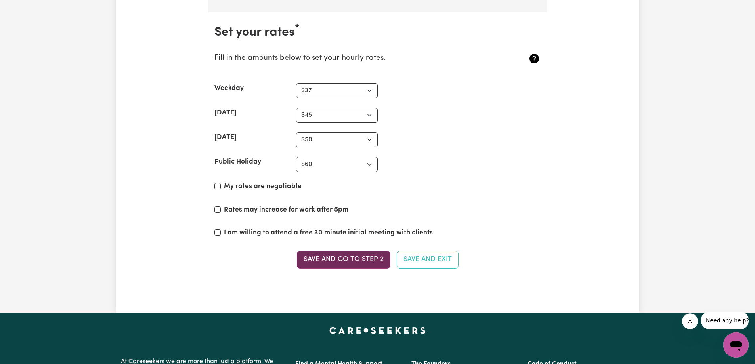
click at [364, 260] on button "Save and go to Step 2" at bounding box center [343, 259] width 93 height 17
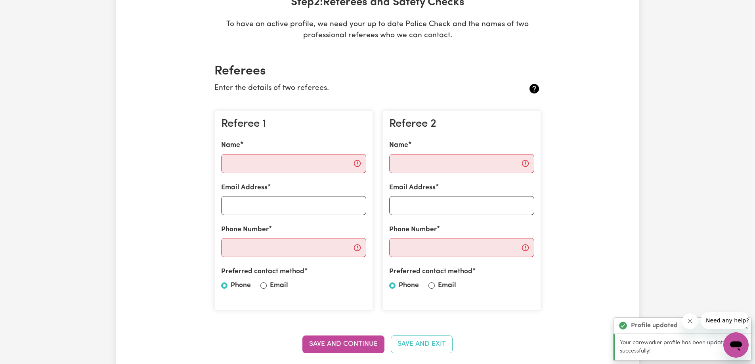
scroll to position [0, 0]
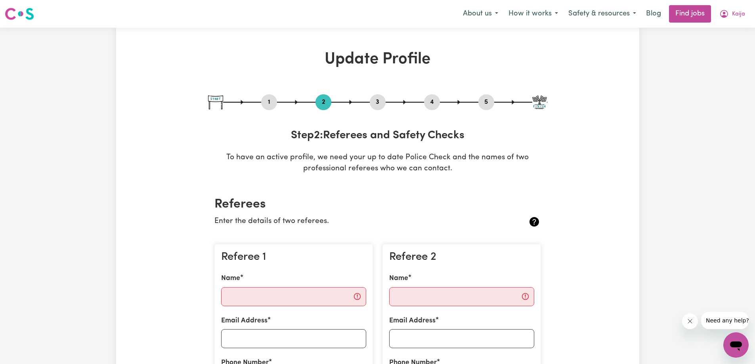
click at [262, 103] on button "1" at bounding box center [269, 102] width 16 height 10
select select "female"
select select "Australian Citizen"
select select "Studying a healthcare related degree or qualification"
select select "37"
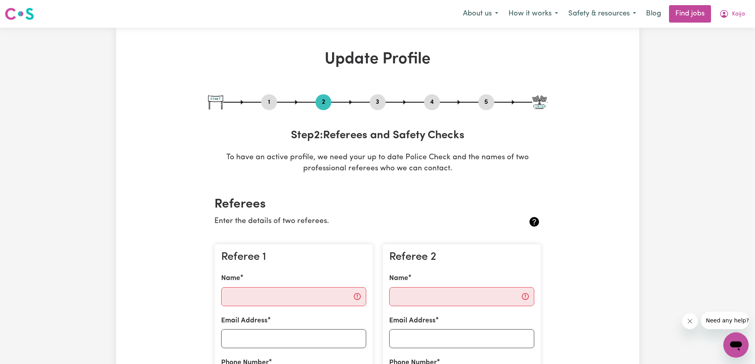
select select "45"
select select "50"
select select "60"
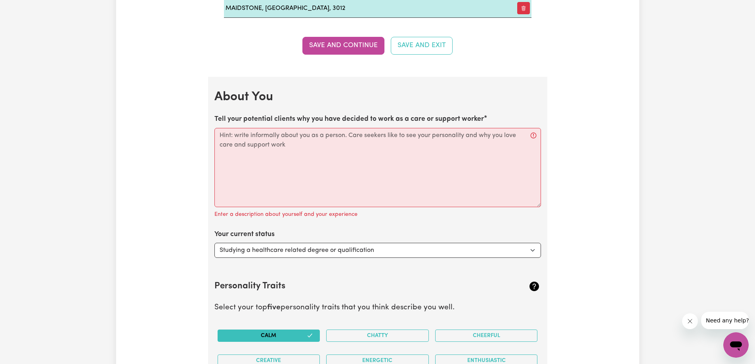
scroll to position [1109, 0]
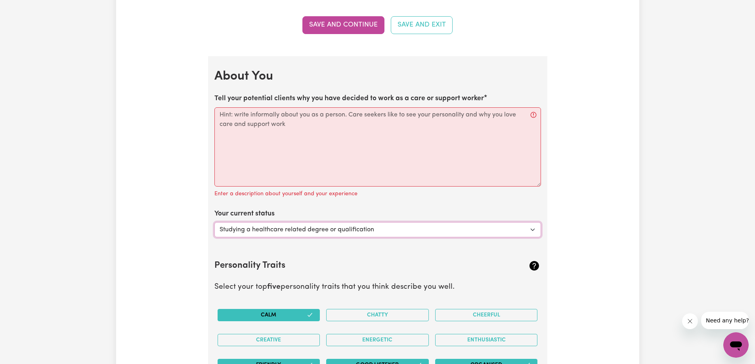
click at [338, 230] on select "Select... Studying a healthcare related degree or qualification Studying a non-…" at bounding box center [377, 229] width 326 height 15
click at [214, 222] on select "Select... Studying a healthcare related degree or qualification Studying a non-…" at bounding box center [377, 229] width 326 height 15
click at [271, 109] on textarea "Tell your potential clients why you have decided to work as a care or support w…" at bounding box center [377, 146] width 326 height 79
click at [299, 130] on textarea "Tell your potential clients why you have decided to work as a care or support w…" at bounding box center [377, 146] width 326 height 79
paste textarea "I chose to become a support worker because I enjoy helping people feel comforta…"
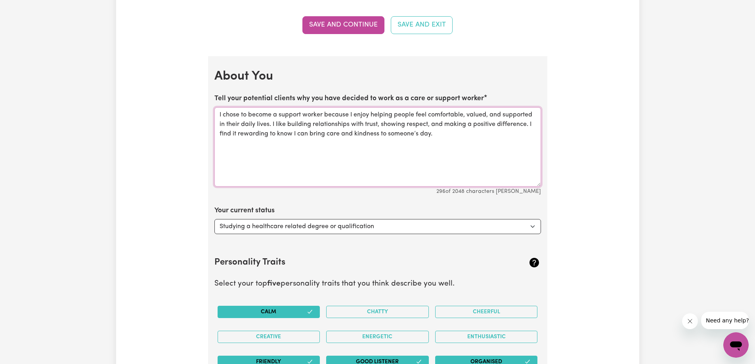
type textarea "I chose to become a support worker because I enjoy helping people feel comforta…"
click at [638, 84] on div "Update Profile 1 2 3 4 5 Step 1 : Personal Details Let potential clients know w…" at bounding box center [377, 16] width 523 height 2151
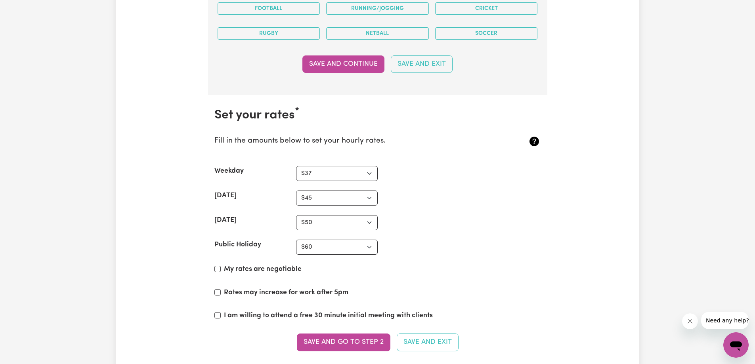
scroll to position [2060, 0]
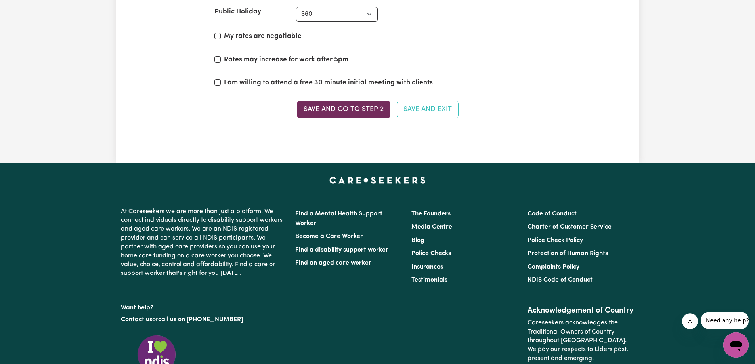
click at [335, 108] on button "Save and go to Step 2" at bounding box center [343, 109] width 93 height 17
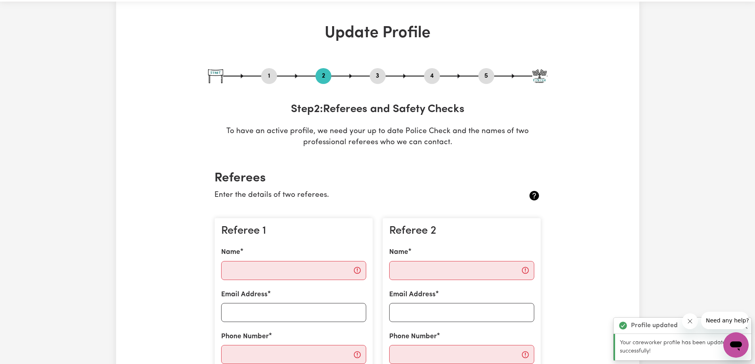
scroll to position [158, 0]
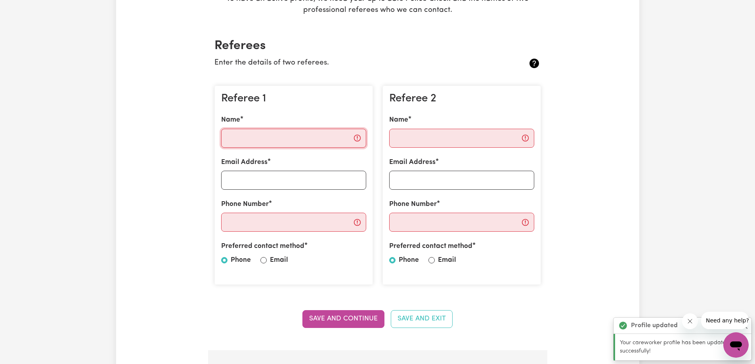
click at [288, 140] on input "Name" at bounding box center [293, 138] width 145 height 19
type input "Toan Quoc Trinh"
type input "toaddd_@hotmail.com"
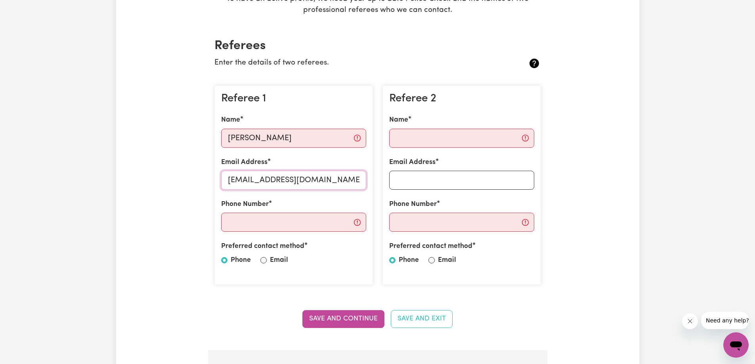
type input "0431167777"
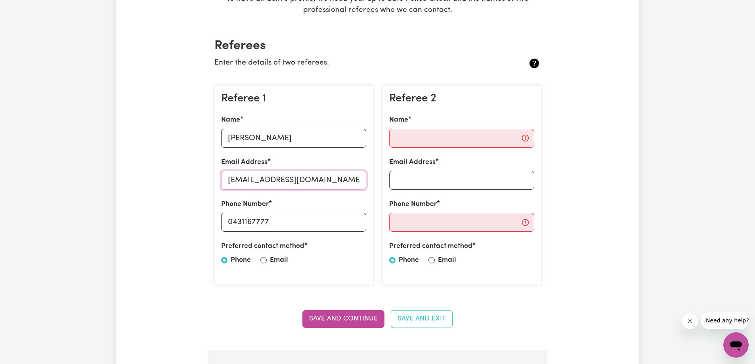
click at [253, 181] on input "toaddd_@hotmail.com" at bounding box center [293, 180] width 145 height 19
type input "toadd_@hotmail.com"
click at [336, 53] on h2 "Referees" at bounding box center [377, 45] width 326 height 15
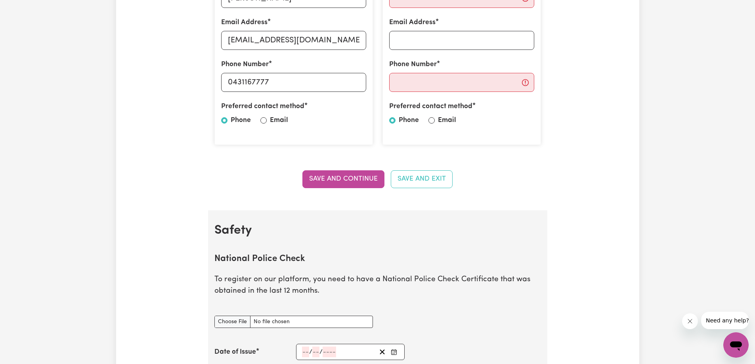
scroll to position [277, 0]
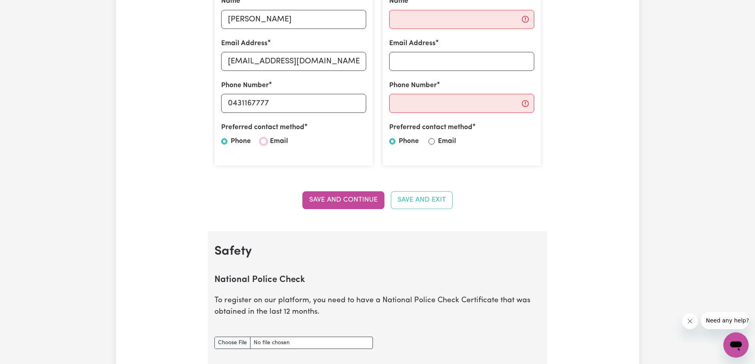
click at [264, 143] on input "Email" at bounding box center [263, 141] width 6 height 6
radio input "true"
click at [232, 140] on label "Phone" at bounding box center [241, 141] width 20 height 10
click at [227, 140] on input "Phone" at bounding box center [224, 141] width 6 height 6
radio input "true"
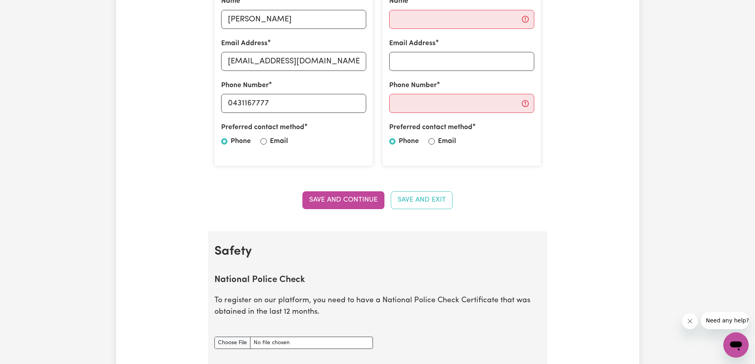
drag, startPoint x: 251, startPoint y: 139, endPoint x: 263, endPoint y: 141, distance: 12.4
click at [252, 139] on div "Preferred contact method Phone Email" at bounding box center [293, 135] width 145 height 27
click at [263, 141] on input "Email" at bounding box center [263, 141] width 6 height 6
radio input "true"
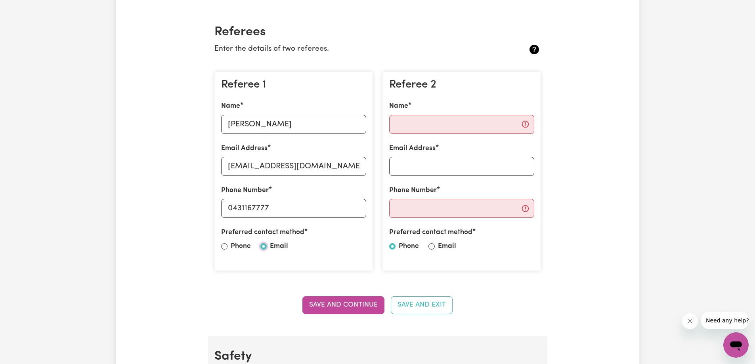
scroll to position [158, 0]
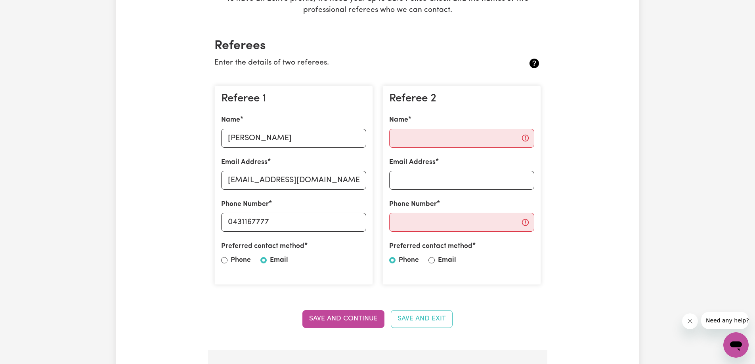
click at [368, 287] on div "Referee 1 Name Toan Quoc Trinh Email Address toadd_@hotmail.com Phone Number 04…" at bounding box center [294, 185] width 168 height 212
click at [384, 277] on div "Referee 2 Name Email Address Phone Number Preferred contact method Phone Email" at bounding box center [461, 186] width 158 height 200
click at [260, 225] on input "0431167777" at bounding box center [293, 222] width 145 height 19
click at [373, 282] on div "Referee 1 Name Toan Quoc Trinh Email Address toadd_@hotmail.com Phone Number 04…" at bounding box center [294, 185] width 168 height 212
click at [253, 223] on input "0431167777" at bounding box center [293, 222] width 145 height 19
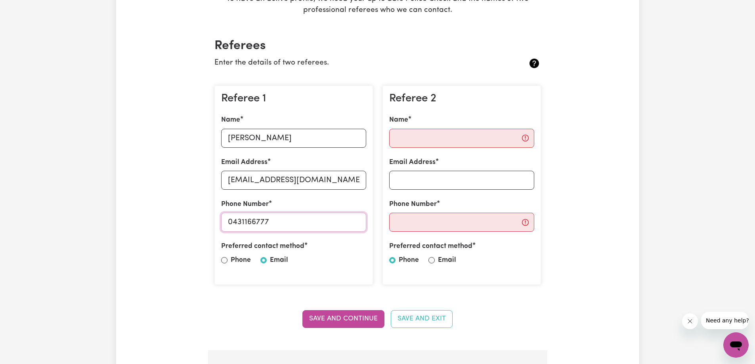
type input "0431166777"
click at [383, 283] on div "Referee 2 Name Email Address Phone Number Preferred contact method Phone Email" at bounding box center [461, 186] width 158 height 200
click at [441, 127] on div "Name" at bounding box center [461, 131] width 145 height 32
drag, startPoint x: 452, startPoint y: 131, endPoint x: 544, endPoint y: 148, distance: 93.5
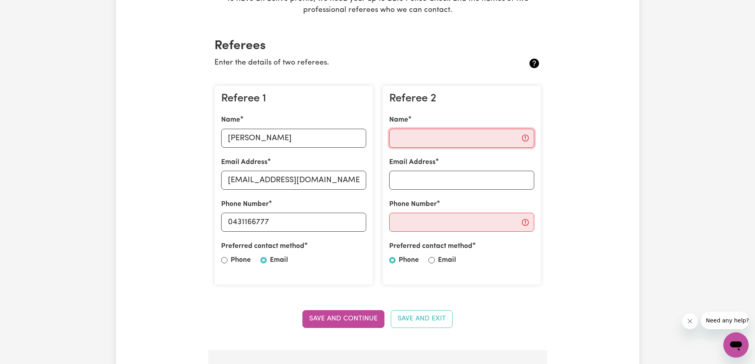
click at [453, 133] on input "Name" at bounding box center [461, 138] width 145 height 19
click at [529, 141] on input "Name" at bounding box center [461, 138] width 145 height 19
drag, startPoint x: 422, startPoint y: 137, endPoint x: 418, endPoint y: 133, distance: 6.2
click at [420, 137] on input "Name" at bounding box center [461, 138] width 145 height 19
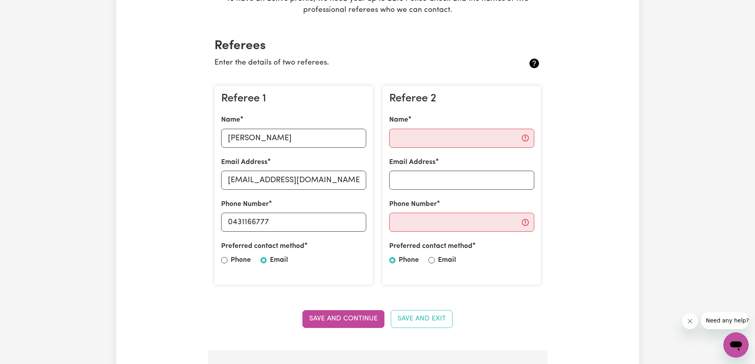
click at [460, 68] on p "Enter the details of two referees." at bounding box center [350, 62] width 272 height 11
drag, startPoint x: 267, startPoint y: 137, endPoint x: 250, endPoint y: 148, distance: 20.3
click at [250, 148] on div "Referee 1 Name Toan Quoc Trinh Email Address toadd_@hotmail.com Phone Number 04…" at bounding box center [293, 186] width 158 height 200
type input "Toan Trinh"
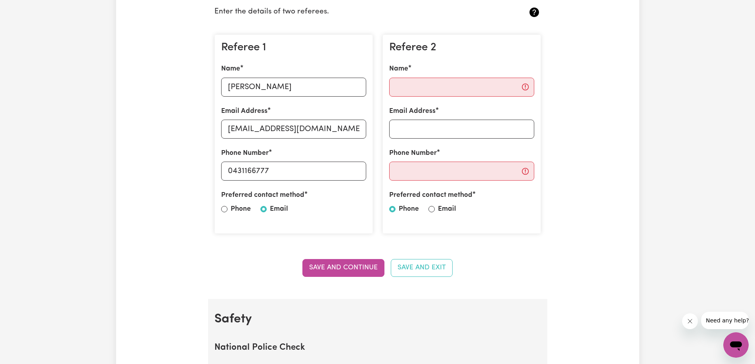
scroll to position [198, 0]
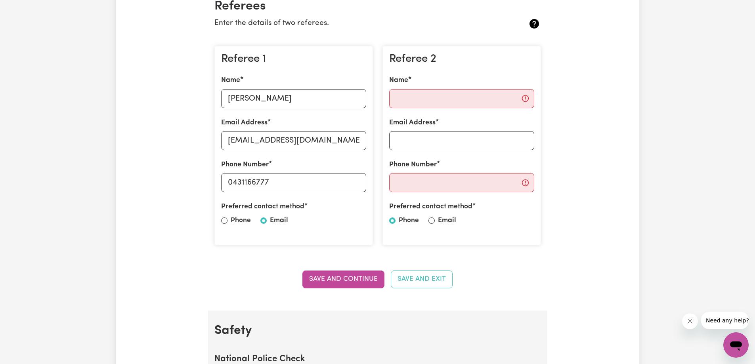
click at [234, 217] on label "Phone" at bounding box center [241, 221] width 20 height 10
click at [227, 218] on input "Phone" at bounding box center [224, 221] width 6 height 6
radio input "true"
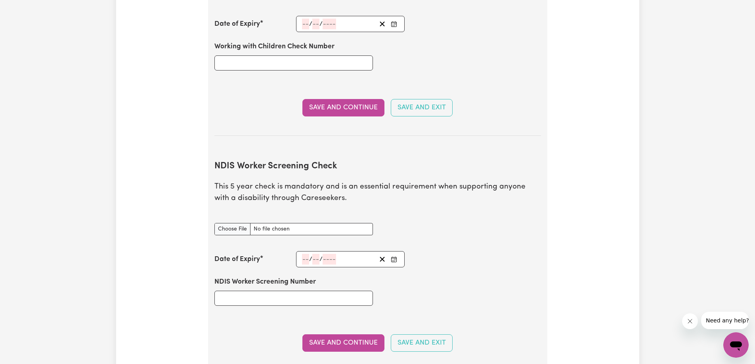
scroll to position [792, 0]
